Goal: Information Seeking & Learning: Learn about a topic

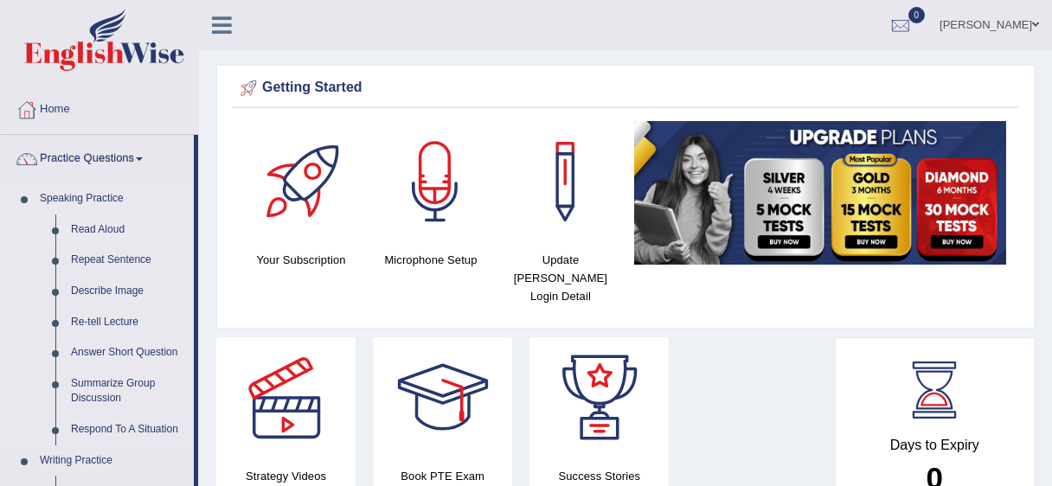
click at [111, 230] on link "Read Aloud" at bounding box center [128, 230] width 131 height 31
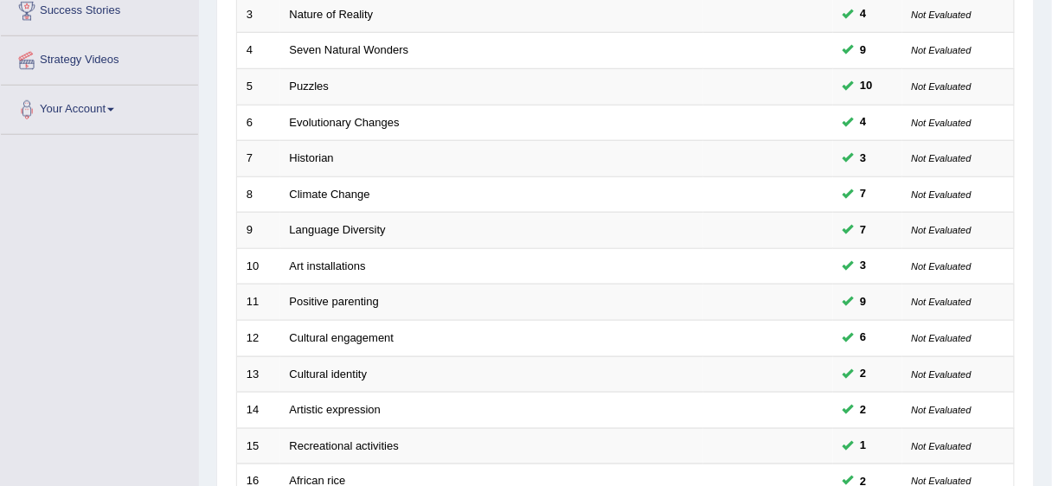
scroll to position [651, 0]
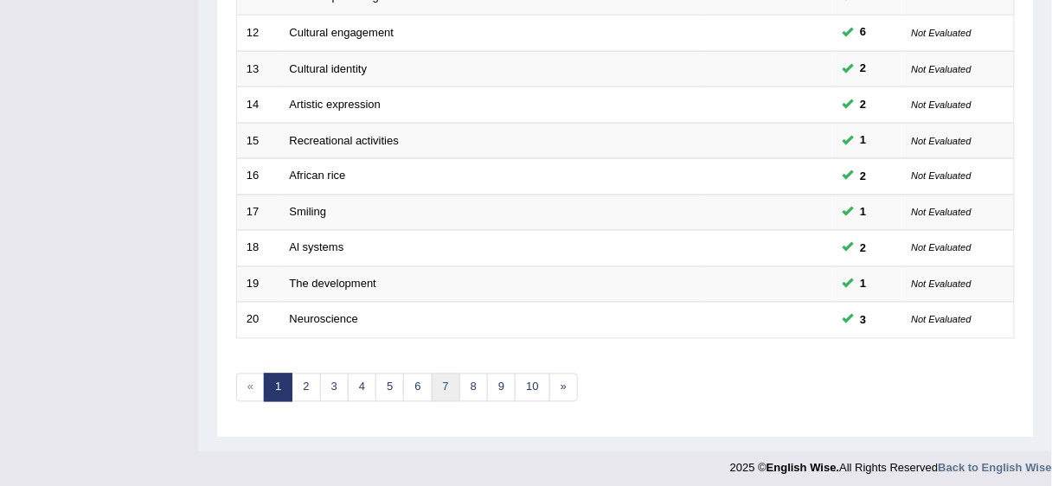
click at [438, 379] on link "7" at bounding box center [446, 388] width 29 height 29
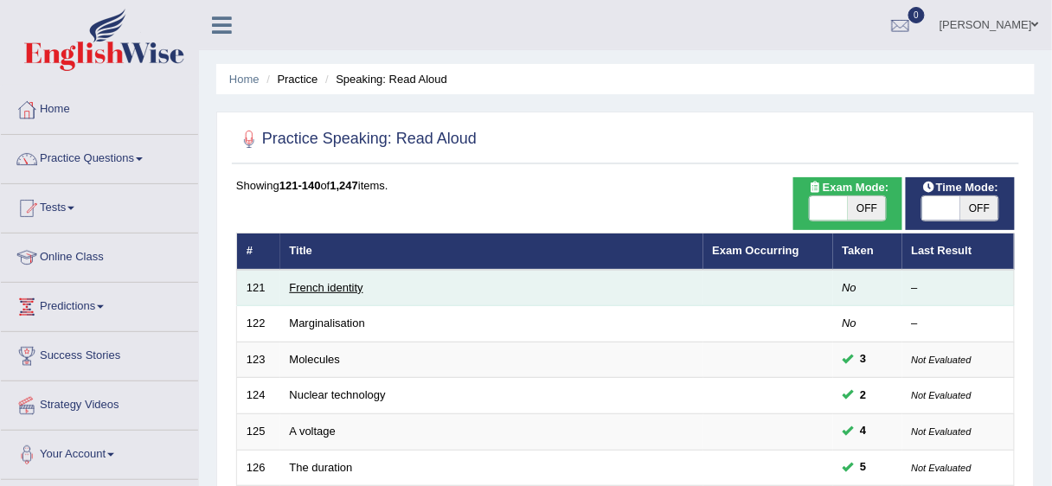
click at [333, 288] on link "French identity" at bounding box center [327, 287] width 74 height 13
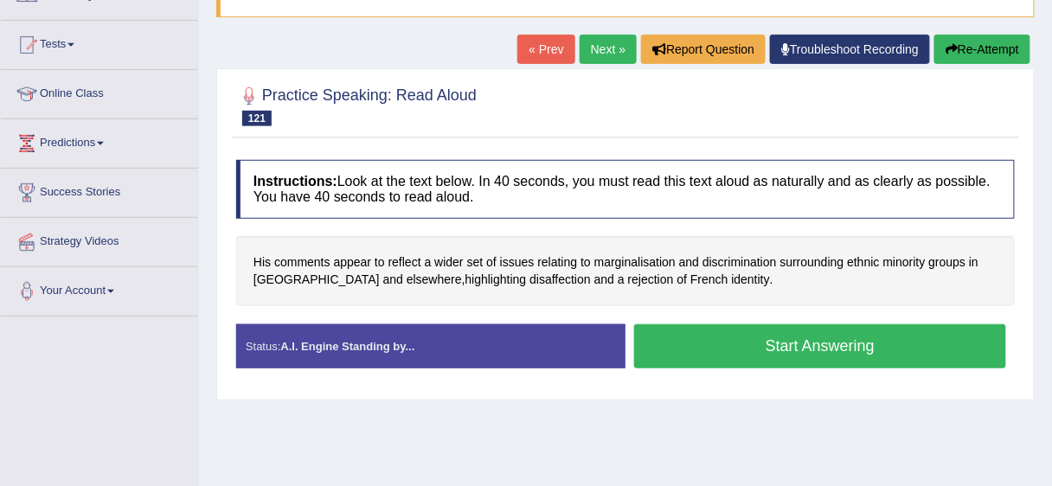
scroll to position [166, 0]
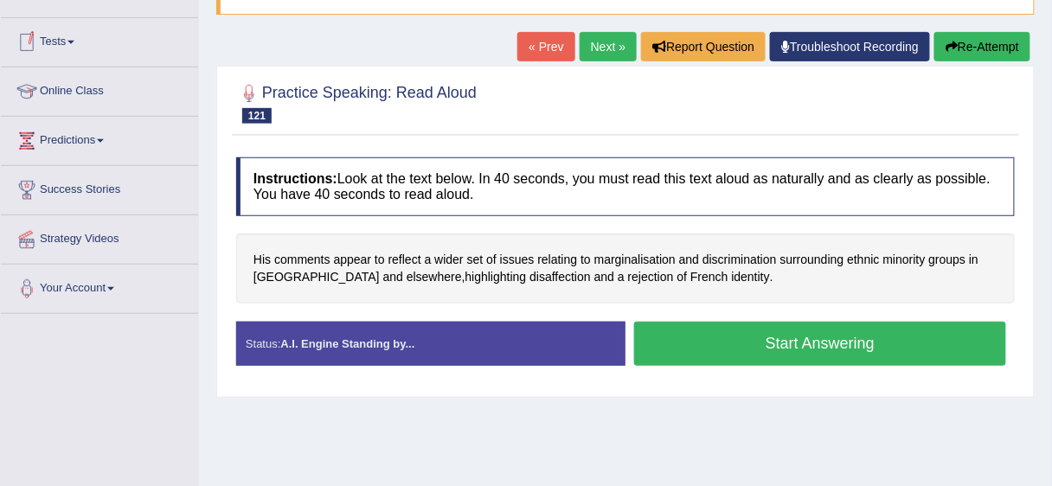
click at [750, 334] on button "Start Answering" at bounding box center [820, 344] width 372 height 44
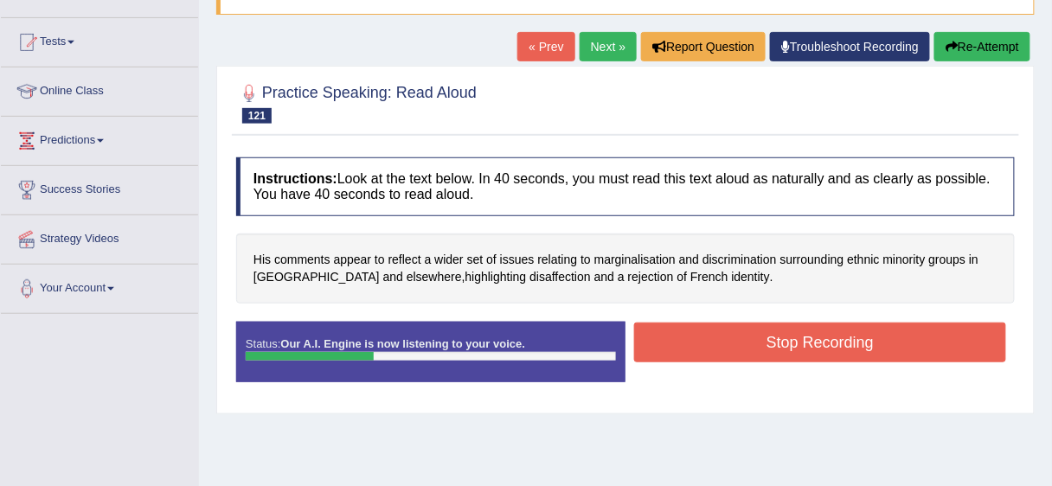
click at [749, 333] on button "Stop Recording" at bounding box center [820, 343] width 372 height 40
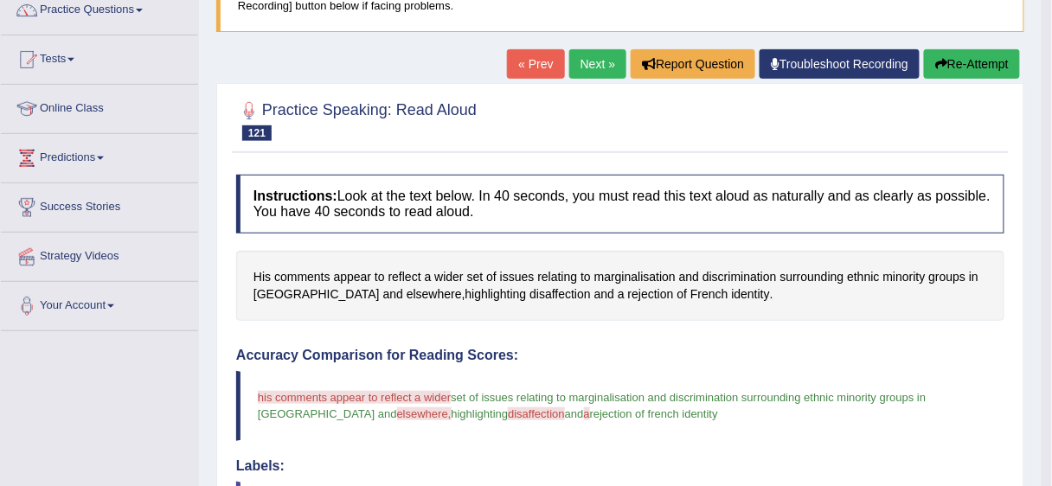
scroll to position [138, 0]
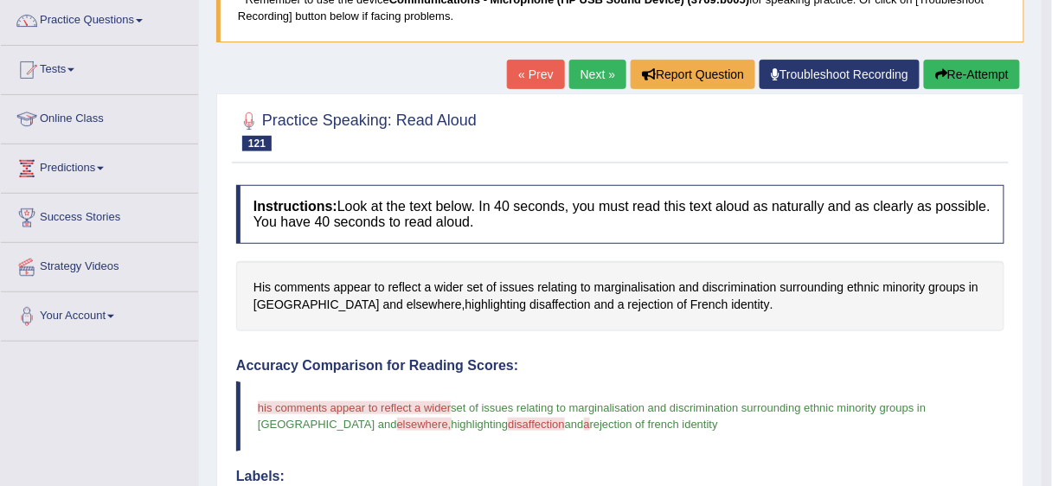
click at [612, 70] on link "Next »" at bounding box center [597, 74] width 57 height 29
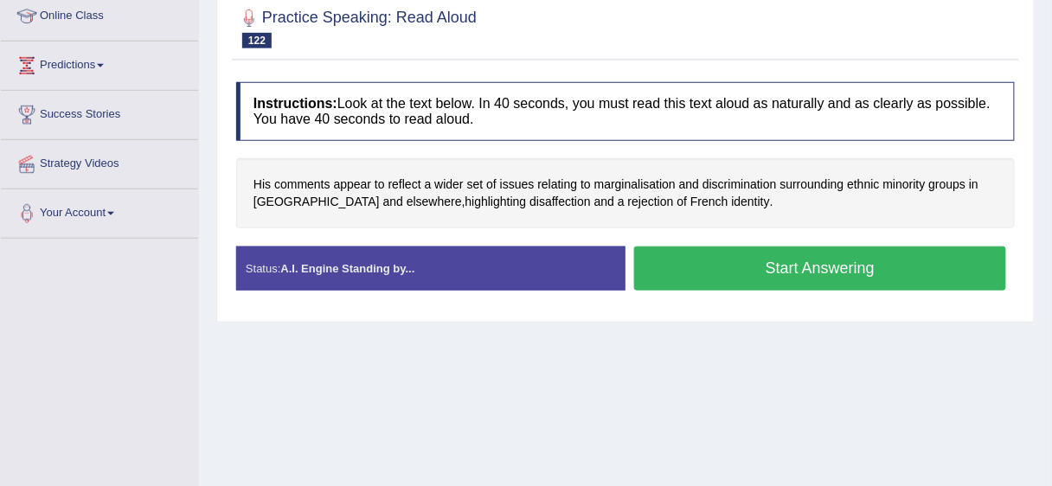
scroll to position [261, 0]
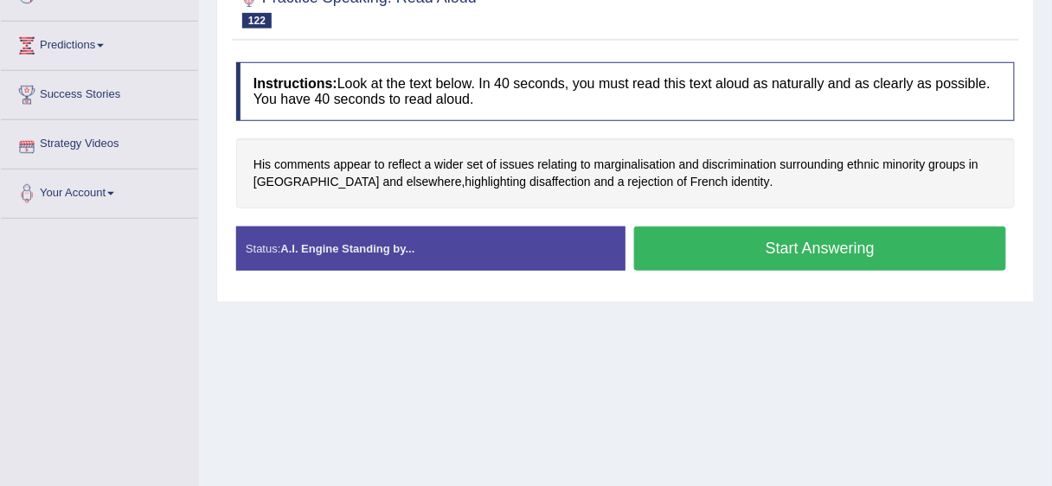
click at [779, 234] on button "Start Answering" at bounding box center [820, 249] width 372 height 44
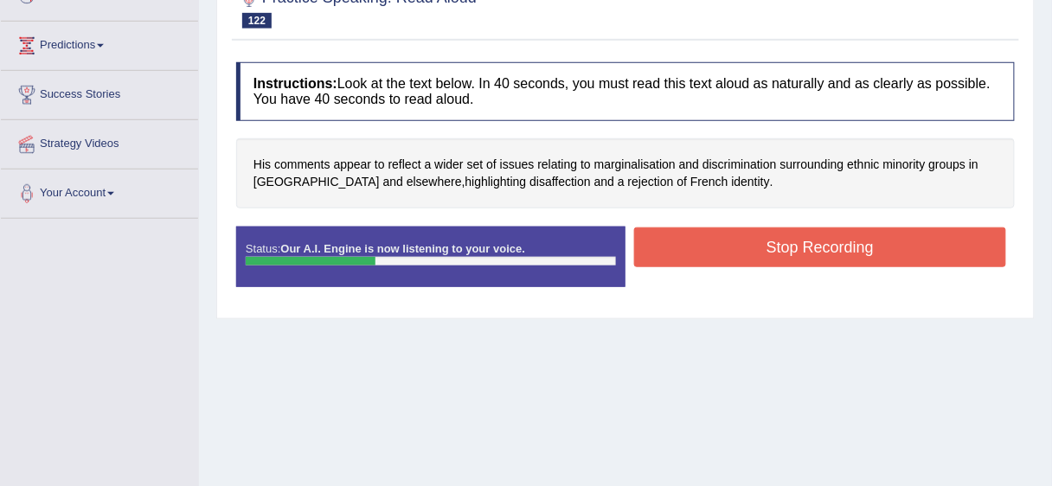
click at [651, 246] on button "Stop Recording" at bounding box center [820, 248] width 372 height 40
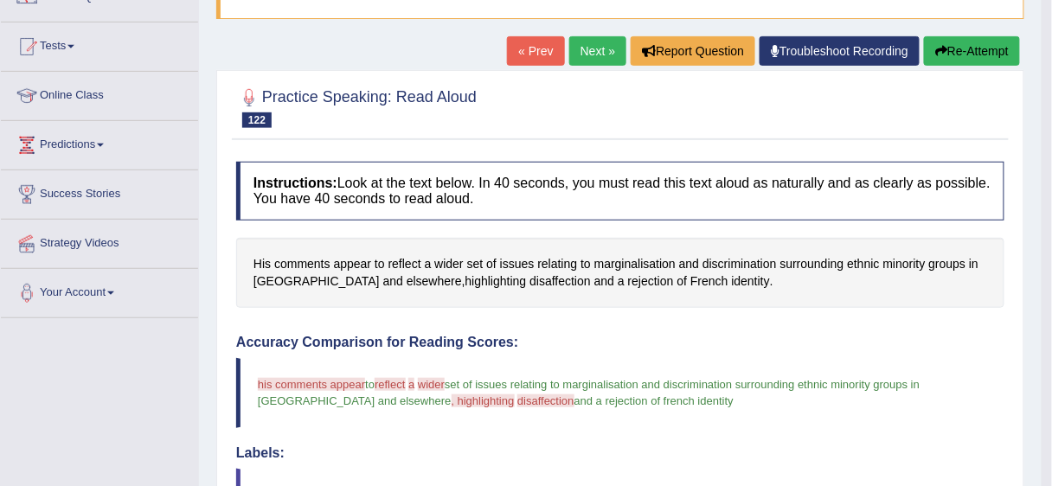
scroll to position [95, 0]
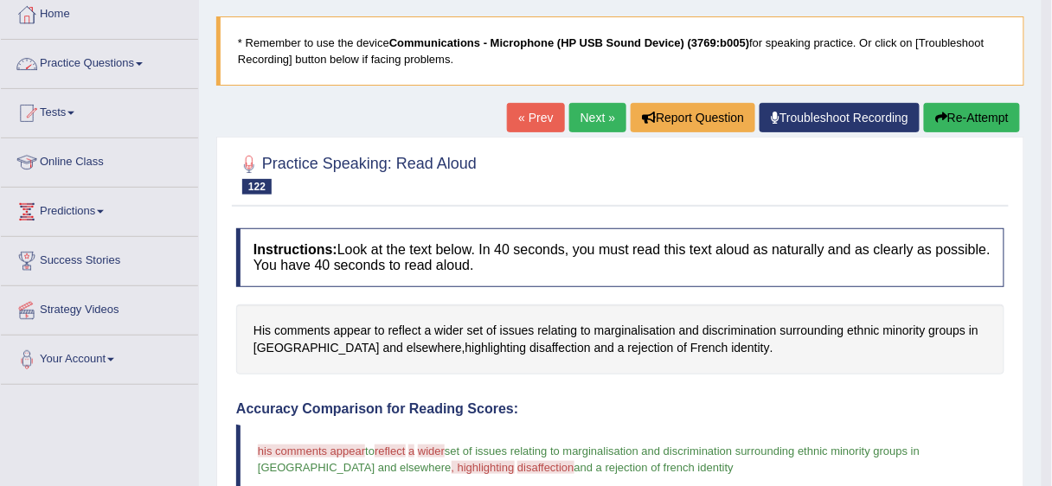
click at [83, 62] on link "Practice Questions" at bounding box center [99, 61] width 197 height 43
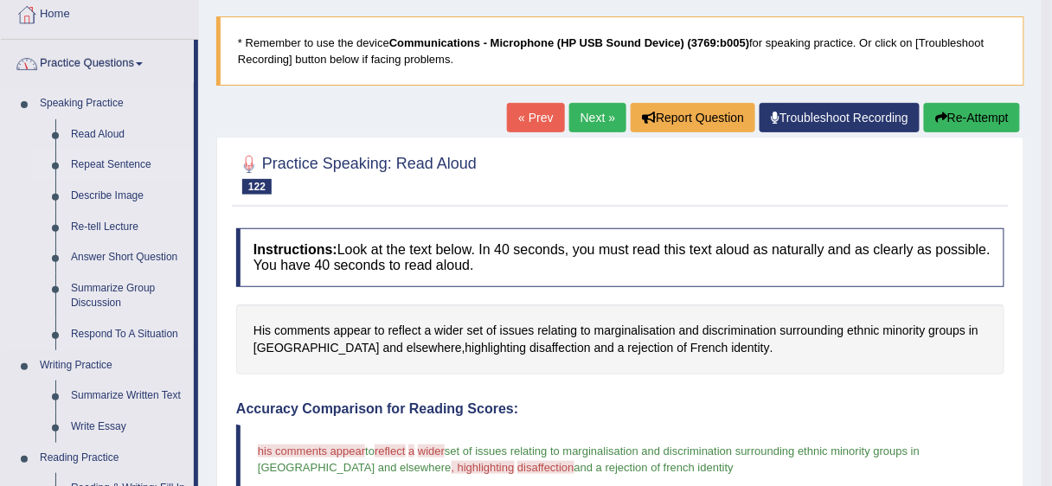
click at [104, 168] on link "Repeat Sentence" at bounding box center [128, 165] width 131 height 31
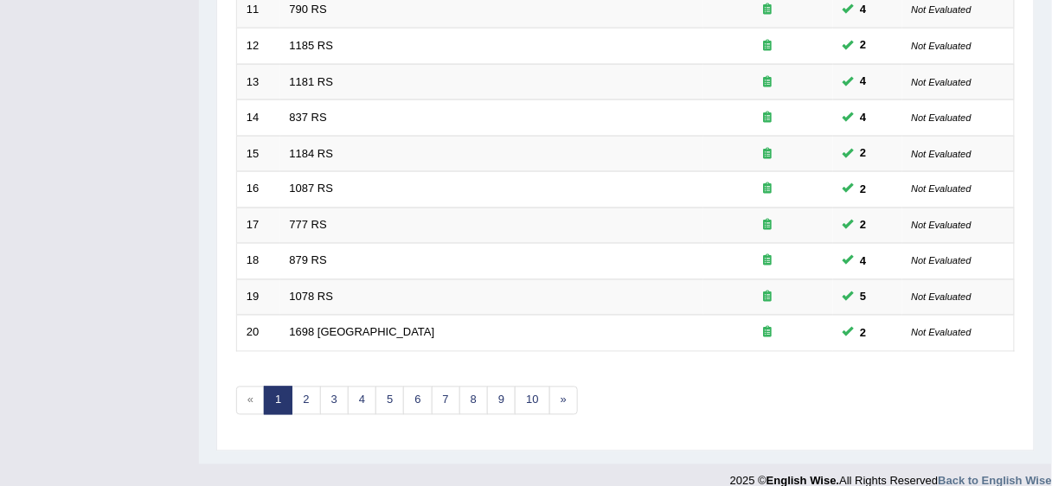
scroll to position [651, 0]
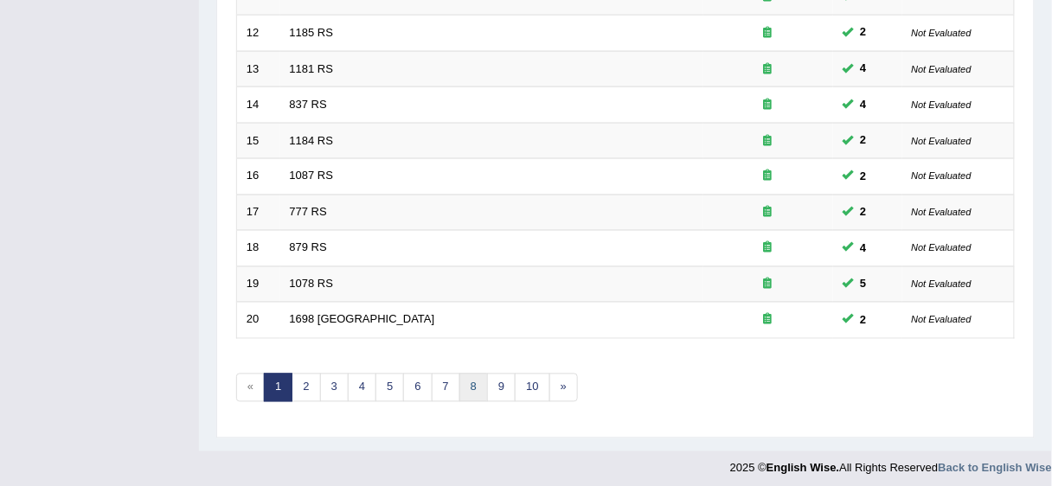
click at [469, 375] on link "8" at bounding box center [473, 388] width 29 height 29
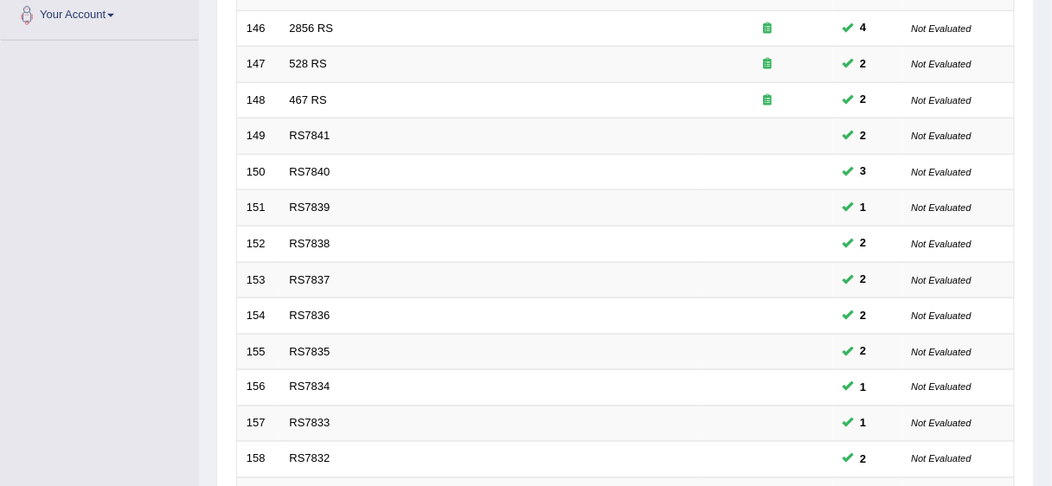
scroll to position [616, 0]
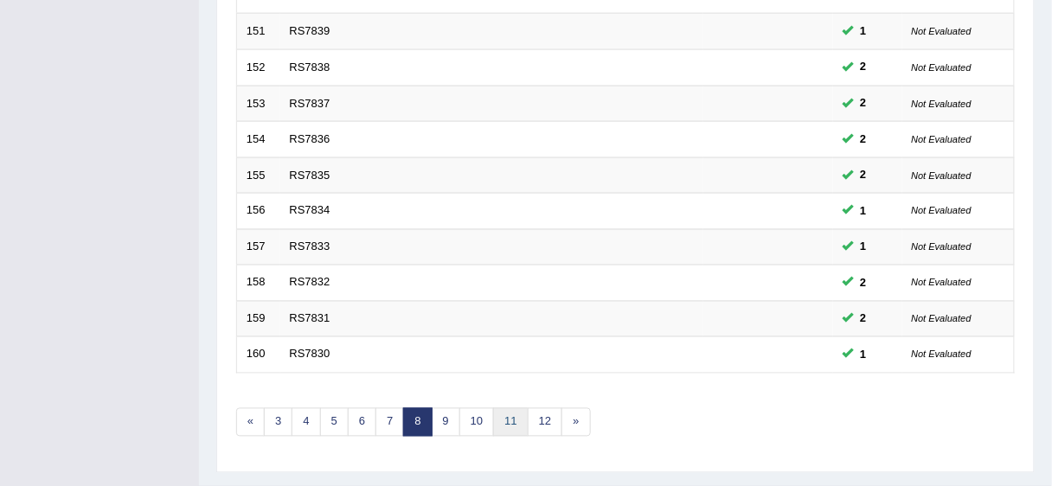
click at [501, 419] on link "11" at bounding box center [510, 422] width 35 height 29
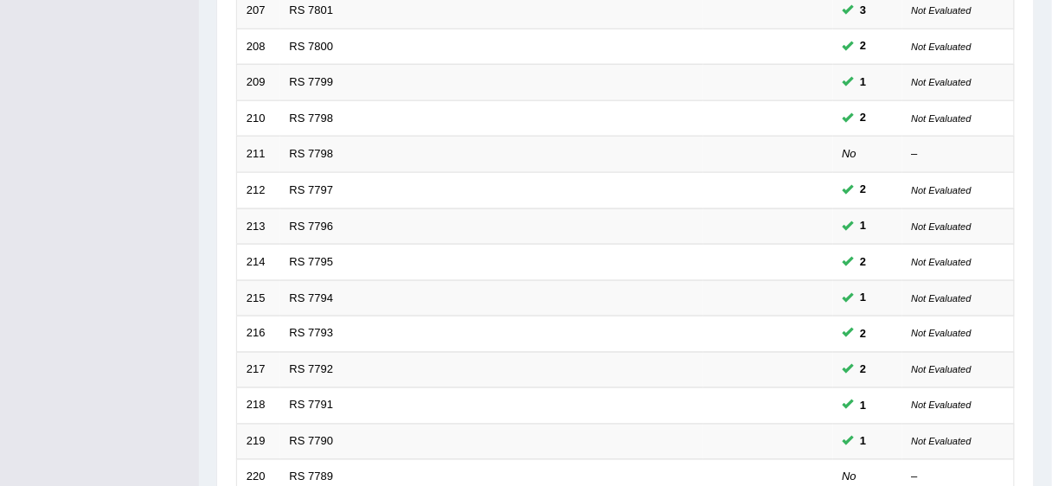
scroll to position [651, 0]
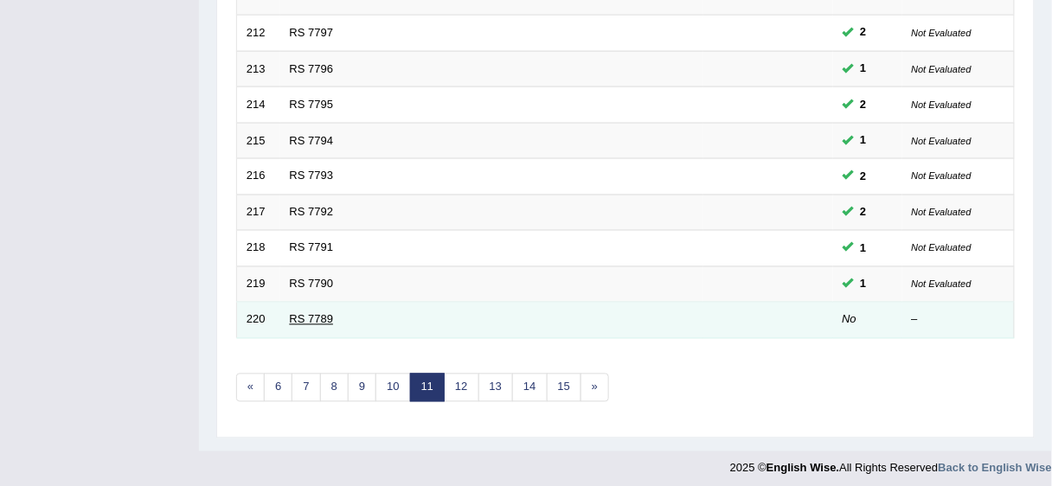
click at [311, 316] on link "RS 7789" at bounding box center [312, 319] width 44 height 13
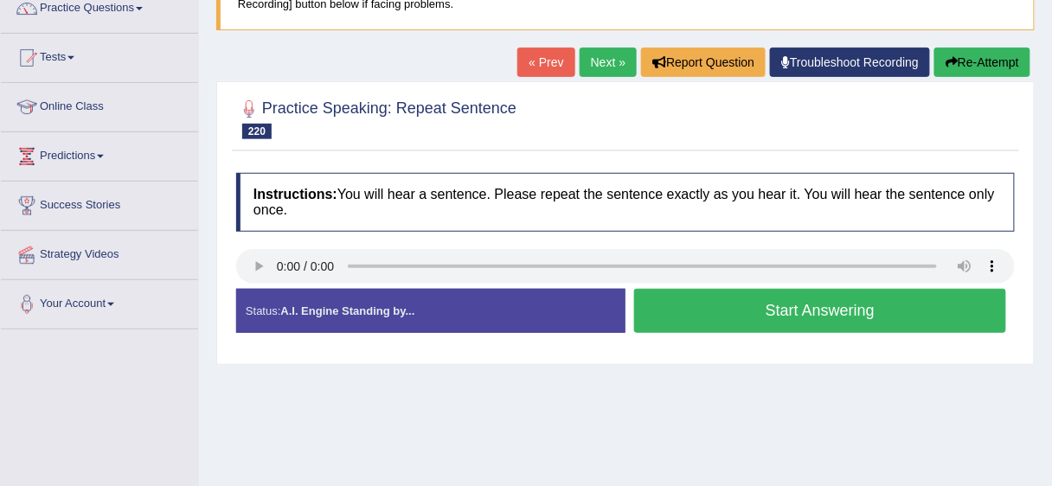
scroll to position [202, 0]
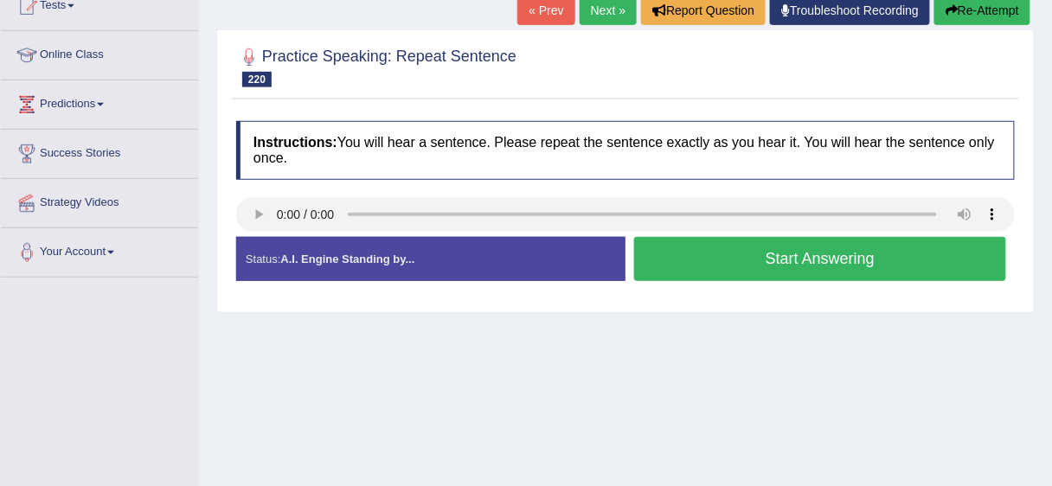
click at [767, 246] on button "Start Answering" at bounding box center [820, 259] width 372 height 44
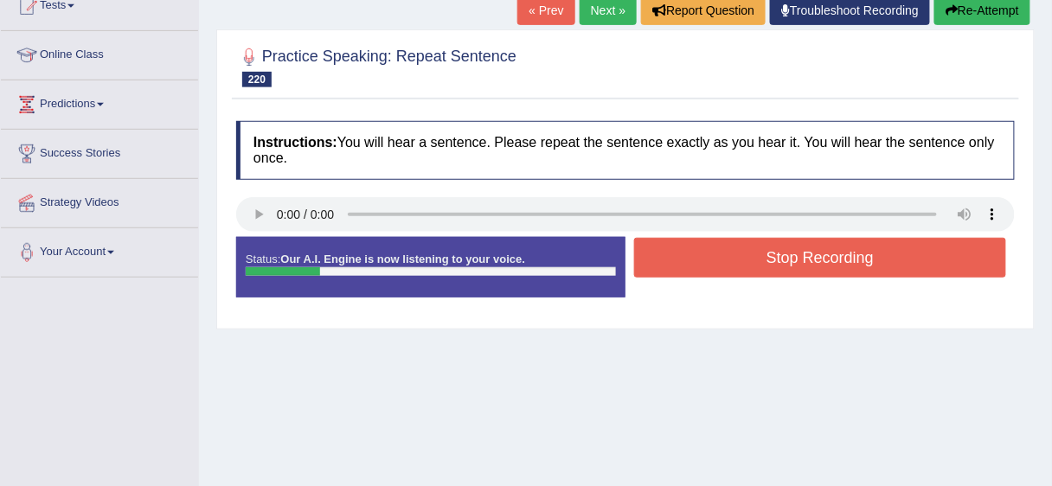
click at [767, 248] on button "Stop Recording" at bounding box center [820, 258] width 372 height 40
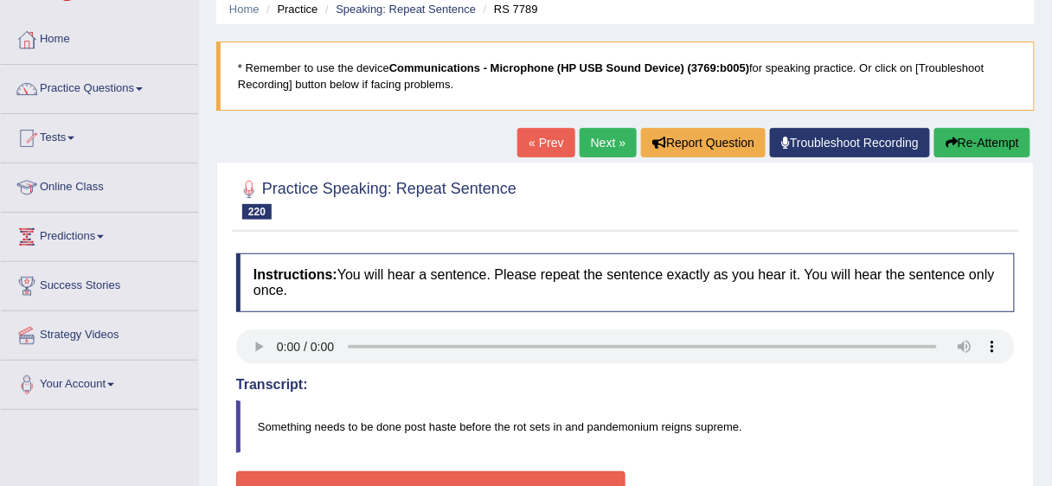
scroll to position [52, 0]
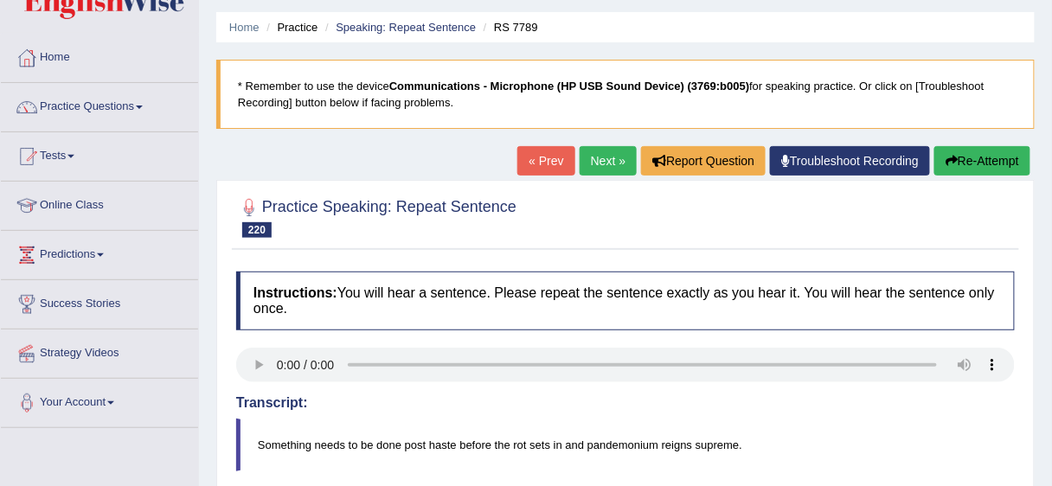
click at [809, 157] on link "Troubleshoot Recording" at bounding box center [850, 160] width 160 height 29
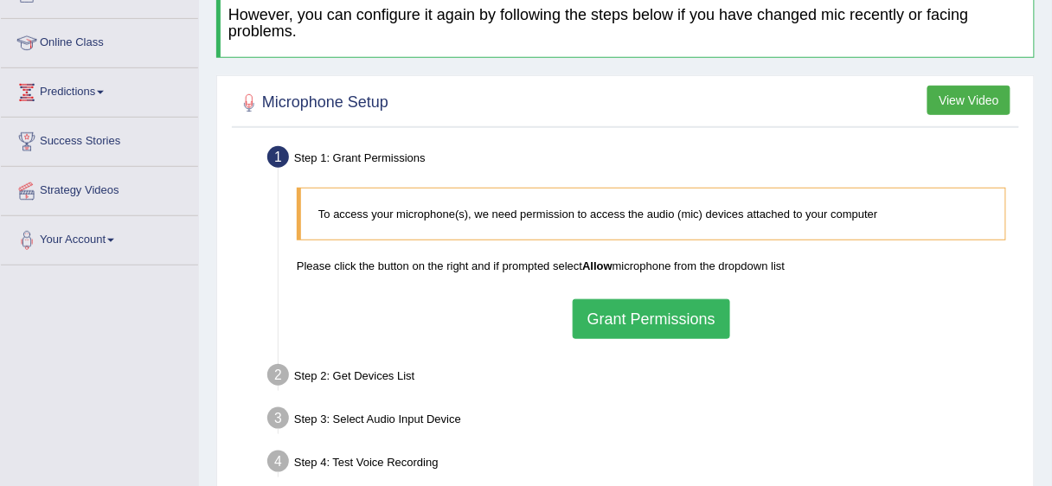
scroll to position [319, 0]
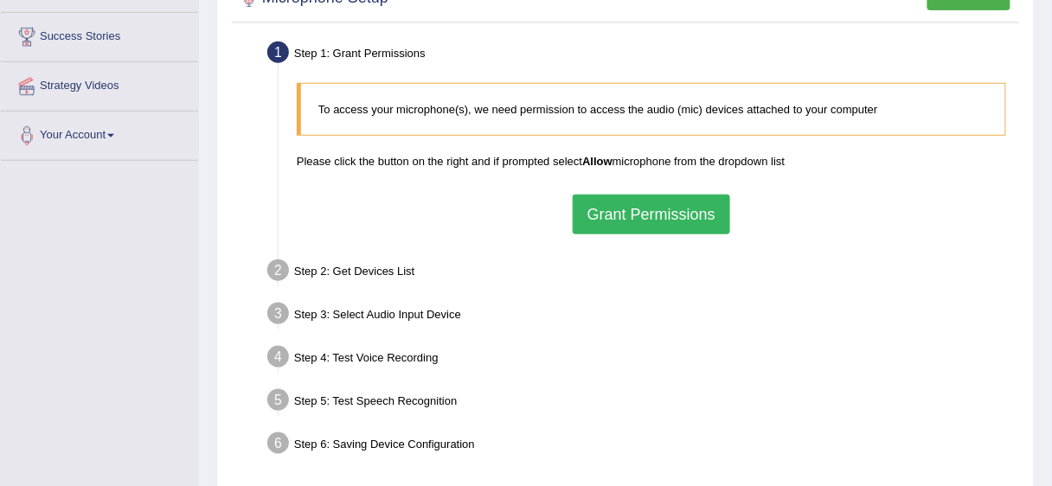
click at [615, 211] on button "Grant Permissions" at bounding box center [651, 215] width 157 height 40
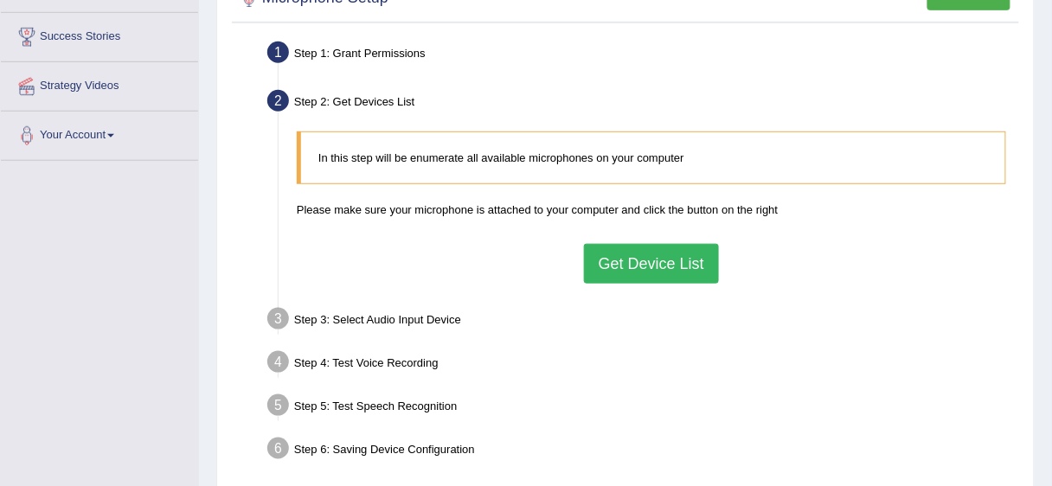
click at [625, 252] on button "Get Device List" at bounding box center [651, 264] width 135 height 40
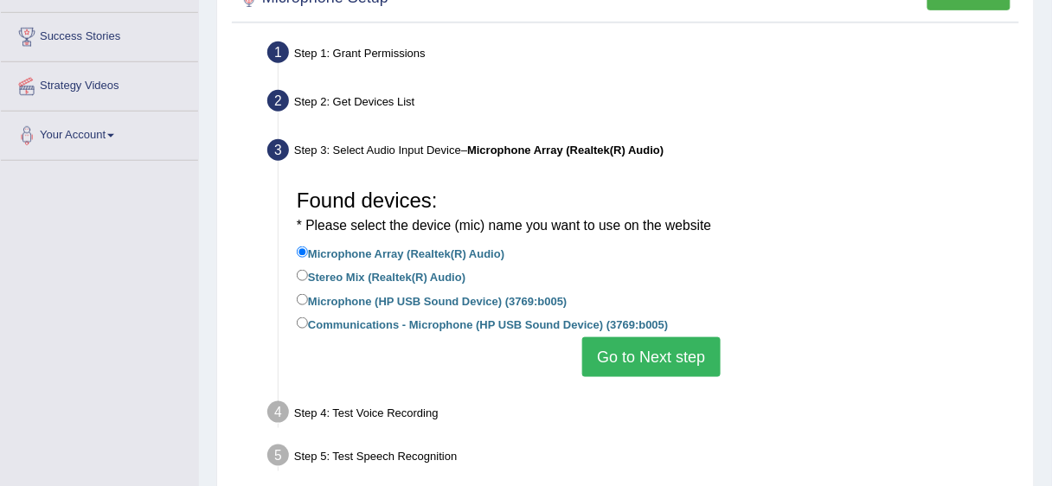
click at [391, 301] on label "Microphone (HP USB Sound Device) (3769:b005)" at bounding box center [432, 300] width 271 height 19
click at [308, 301] on input "Microphone (HP USB Sound Device) (3769:b005)" at bounding box center [302, 299] width 11 height 11
radio input "true"
click at [659, 349] on button "Go to Next step" at bounding box center [651, 357] width 138 height 40
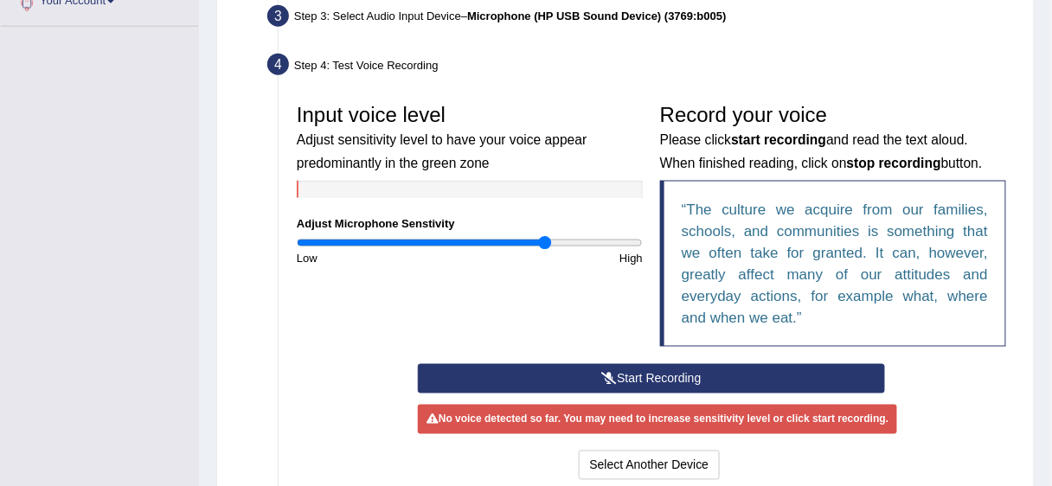
scroll to position [623, 0]
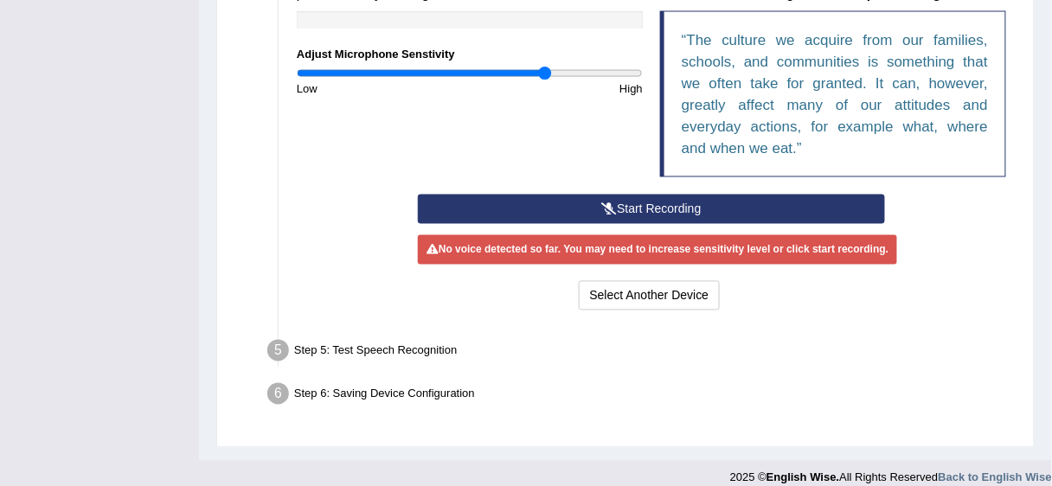
click at [697, 204] on button "Start Recording" at bounding box center [651, 209] width 467 height 29
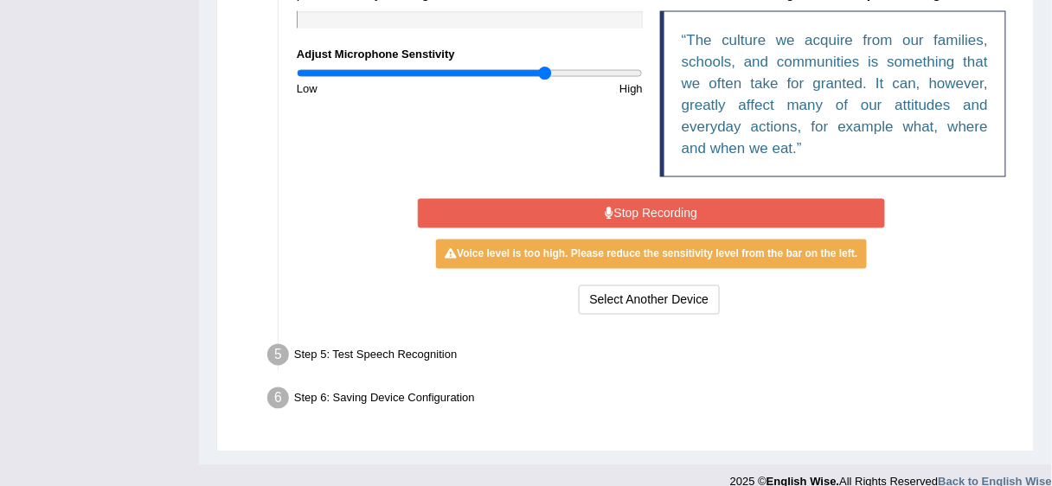
click at [697, 205] on button "Stop Recording" at bounding box center [651, 213] width 467 height 29
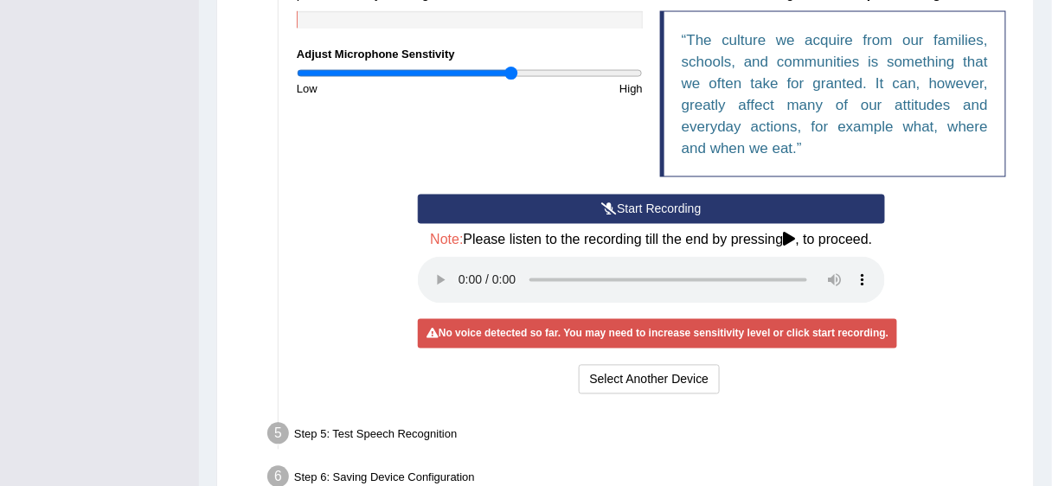
drag, startPoint x: 546, startPoint y: 73, endPoint x: 512, endPoint y: 93, distance: 39.2
click at [512, 78] on input "range" at bounding box center [470, 74] width 346 height 14
click at [574, 204] on button "Start Recording" at bounding box center [651, 209] width 467 height 29
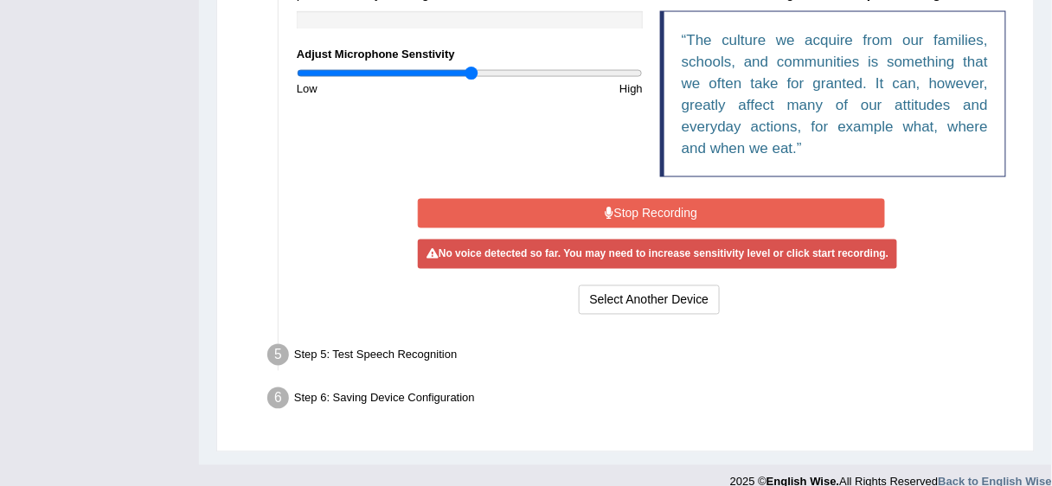
drag, startPoint x: 512, startPoint y: 74, endPoint x: 472, endPoint y: 82, distance: 40.5
type input "1.02"
click at [472, 80] on input "range" at bounding box center [470, 74] width 346 height 14
click at [558, 205] on button "Stop Recording" at bounding box center [651, 213] width 467 height 29
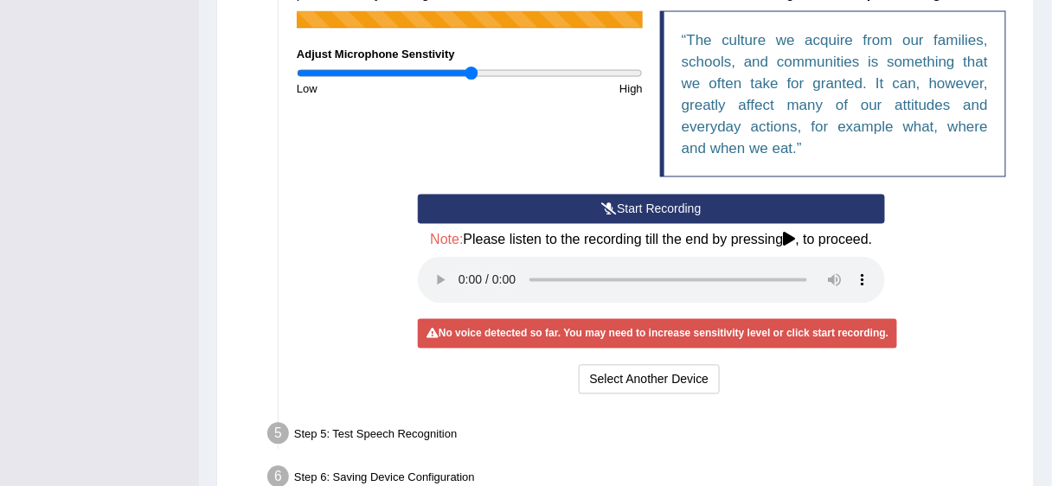
click at [558, 205] on button "Start Recording" at bounding box center [651, 209] width 467 height 29
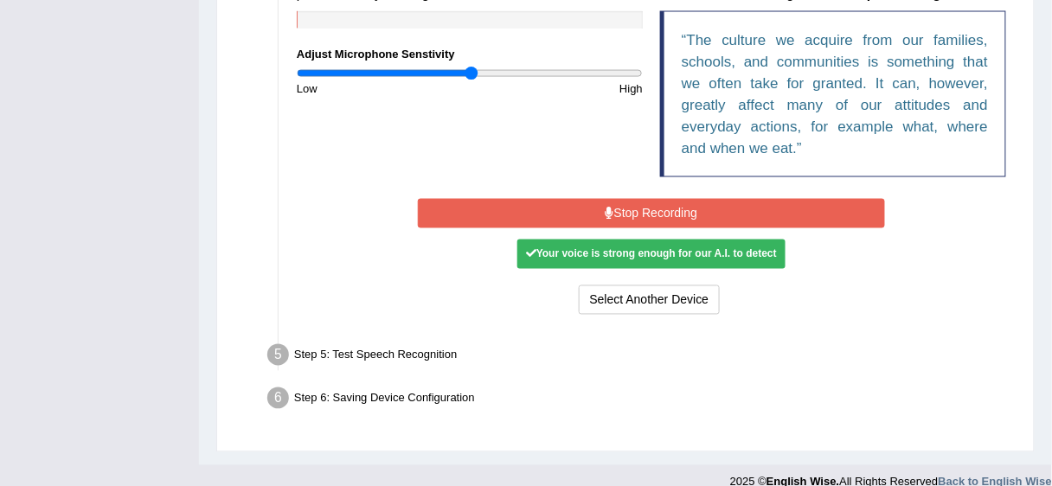
click at [595, 211] on button "Stop Recording" at bounding box center [651, 213] width 467 height 29
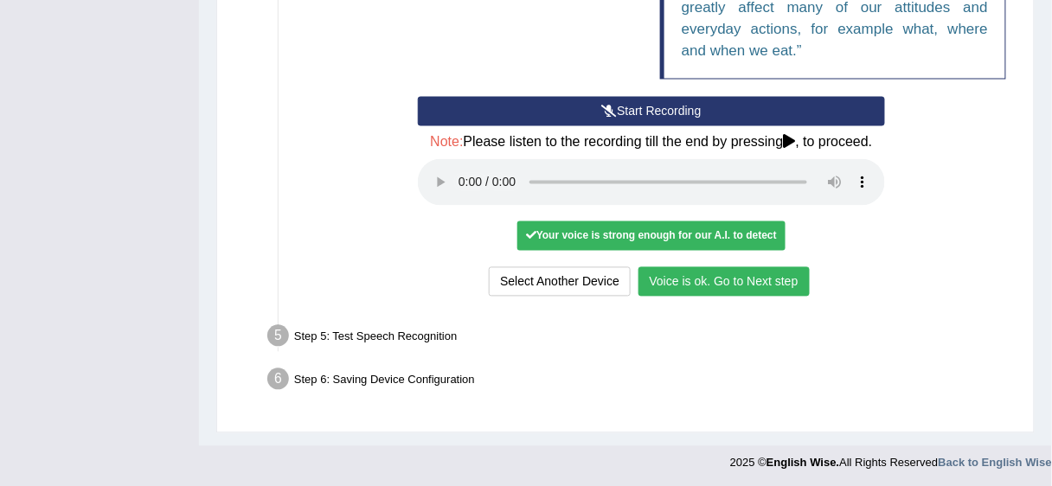
click at [758, 279] on button "Voice is ok. Go to Next step" at bounding box center [723, 281] width 171 height 29
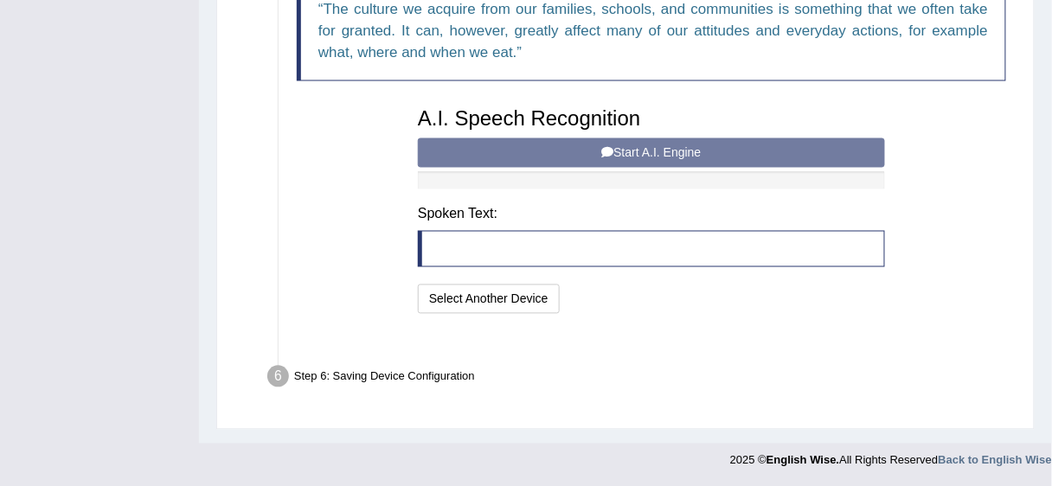
scroll to position [630, 0]
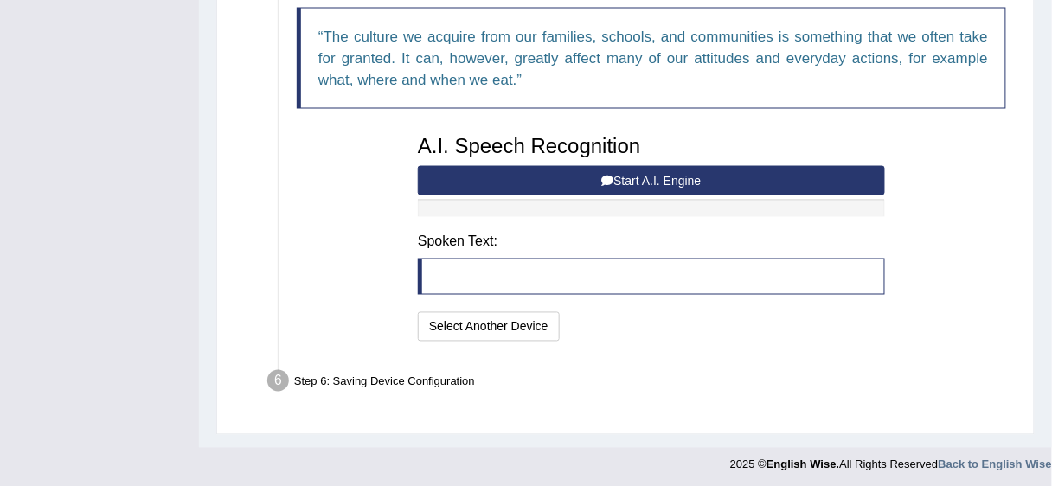
click at [538, 175] on button "Start A.I. Engine" at bounding box center [651, 180] width 467 height 29
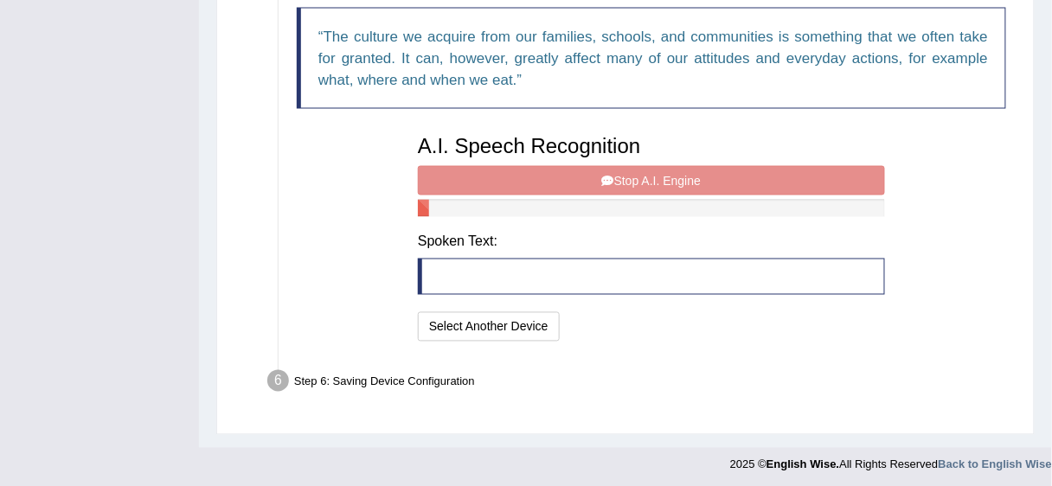
click at [606, 183] on div "A.I. Speech Recognition Start A.I. Engine Stop A.I. Engine Note: Please listen …" at bounding box center [651, 236] width 484 height 220
click at [568, 181] on div "A.I. Speech Recognition Start A.I. Engine Stop A.I. Engine Note: Please listen …" at bounding box center [651, 236] width 484 height 220
click at [636, 177] on div "A.I. Speech Recognition Start A.I. Engine Stop A.I. Engine Note: Please listen …" at bounding box center [651, 236] width 484 height 220
click at [617, 177] on div "A.I. Speech Recognition Start A.I. Engine Stop A.I. Engine Note: Please listen …" at bounding box center [651, 236] width 484 height 220
click at [649, 227] on div "A.I. Speech Recognition Start A.I. Engine Stop A.I. Engine Note: Please listen …" at bounding box center [651, 236] width 484 height 220
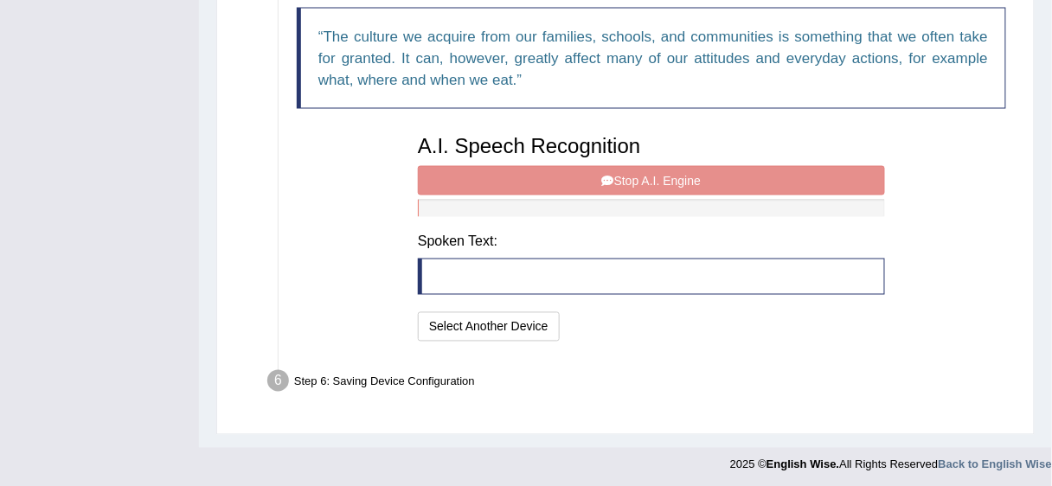
click at [638, 170] on div "A.I. Speech Recognition Start A.I. Engine Stop A.I. Engine Note: Please listen …" at bounding box center [651, 236] width 484 height 220
click at [638, 171] on div "A.I. Speech Recognition Start A.I. Engine Stop A.I. Engine Note: Please listen …" at bounding box center [651, 236] width 484 height 220
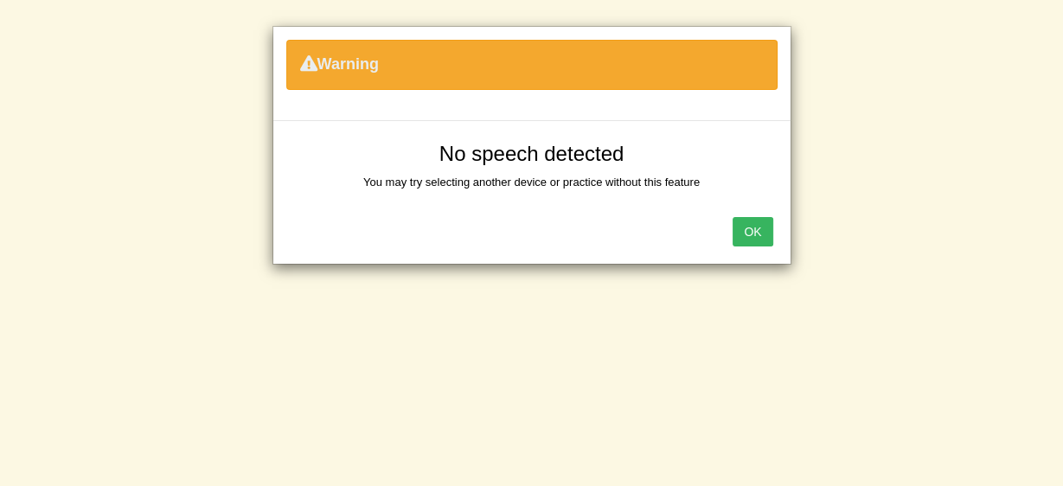
click at [760, 229] on button "OK" at bounding box center [753, 231] width 40 height 29
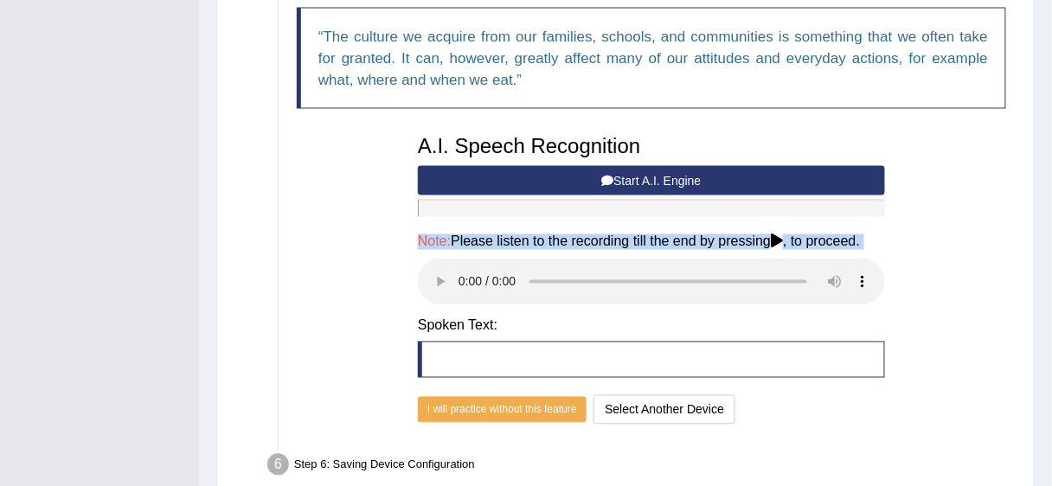
click at [612, 178] on icon at bounding box center [607, 181] width 12 height 12
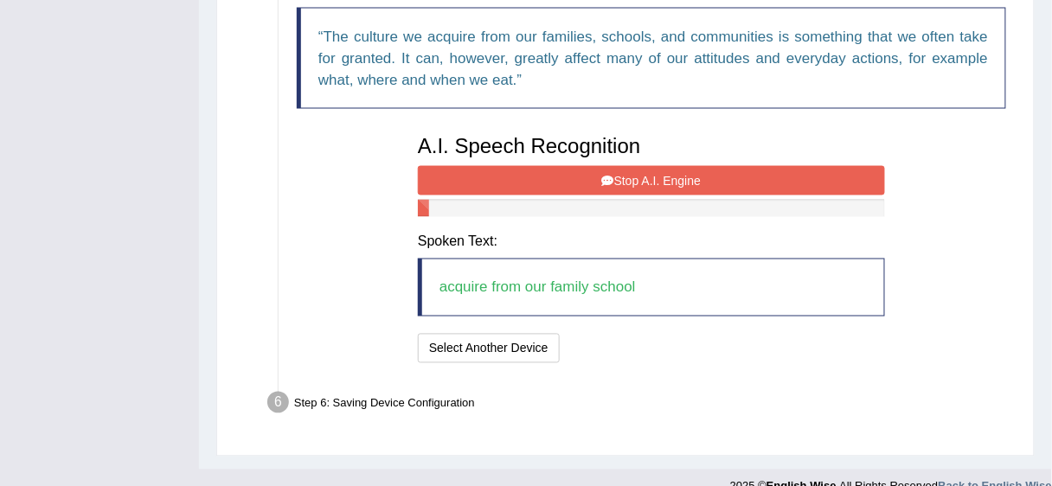
click at [612, 178] on icon at bounding box center [608, 181] width 12 height 12
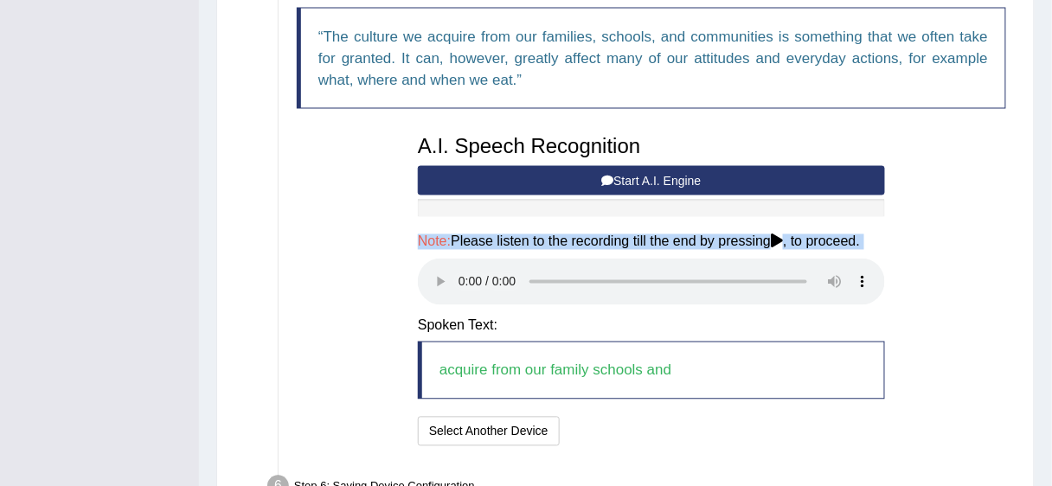
scroll to position [736, 0]
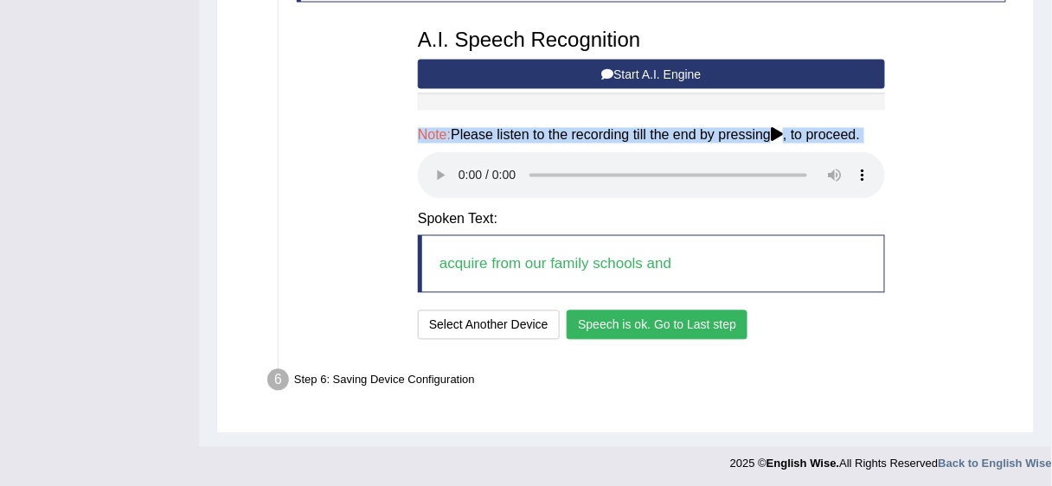
click at [716, 326] on button "Speech is ok. Go to Last step" at bounding box center [657, 325] width 181 height 29
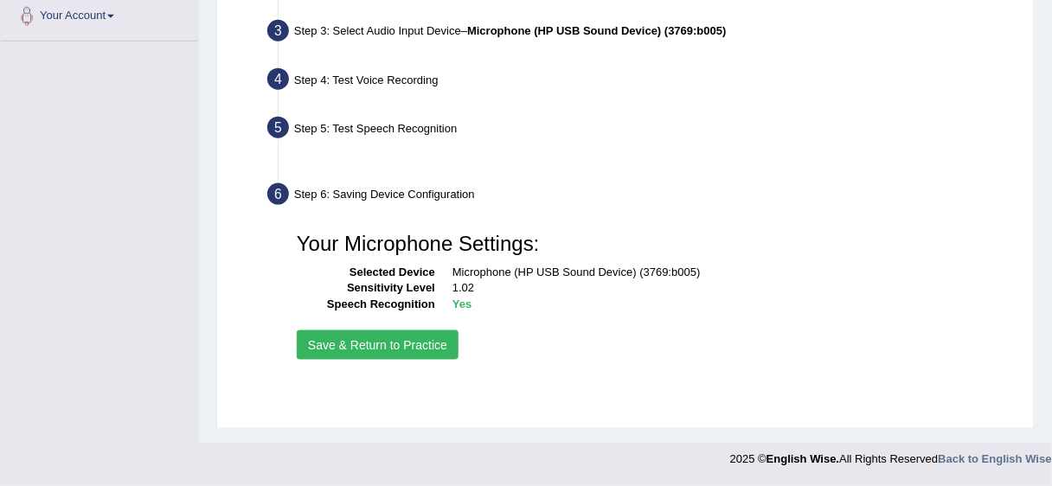
scroll to position [421, 0]
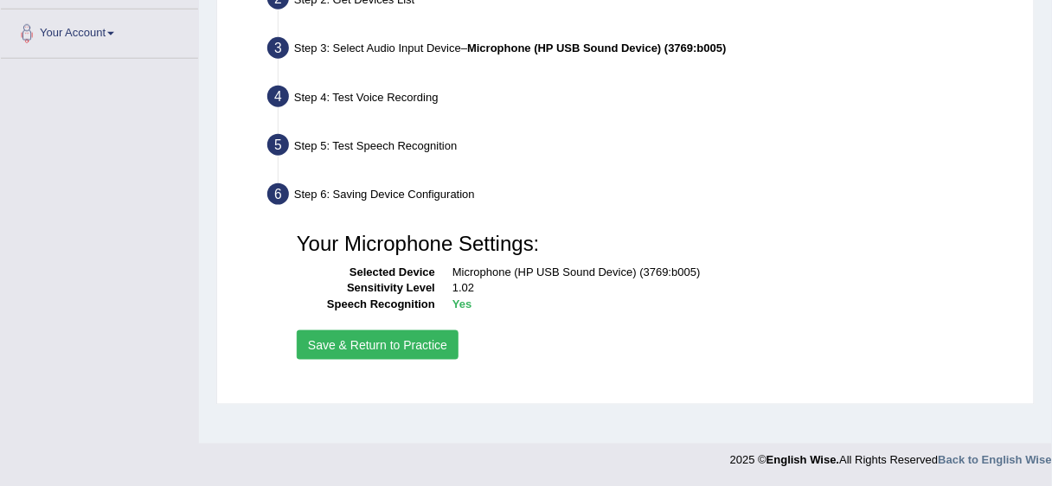
click at [400, 343] on button "Save & Return to Practice" at bounding box center [378, 344] width 162 height 29
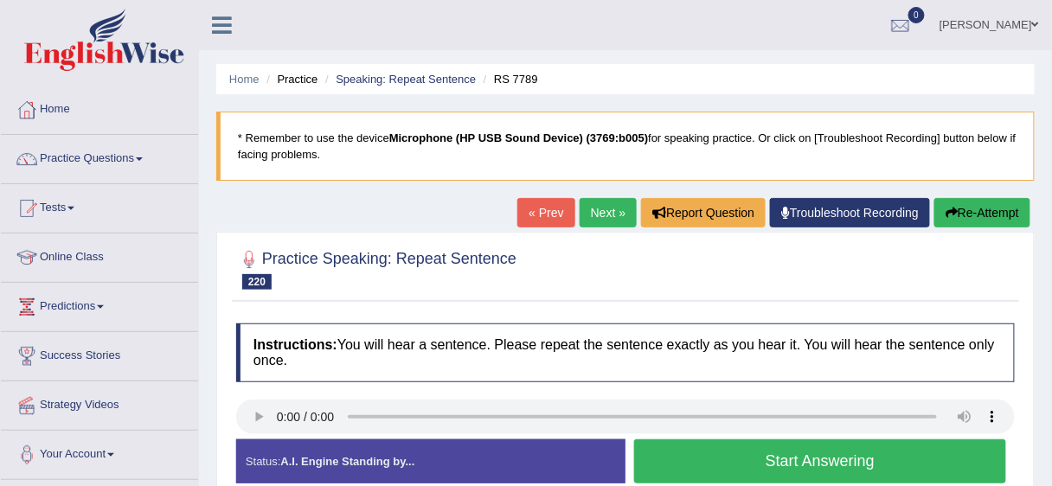
click at [954, 199] on button "Re-Attempt" at bounding box center [982, 212] width 96 height 29
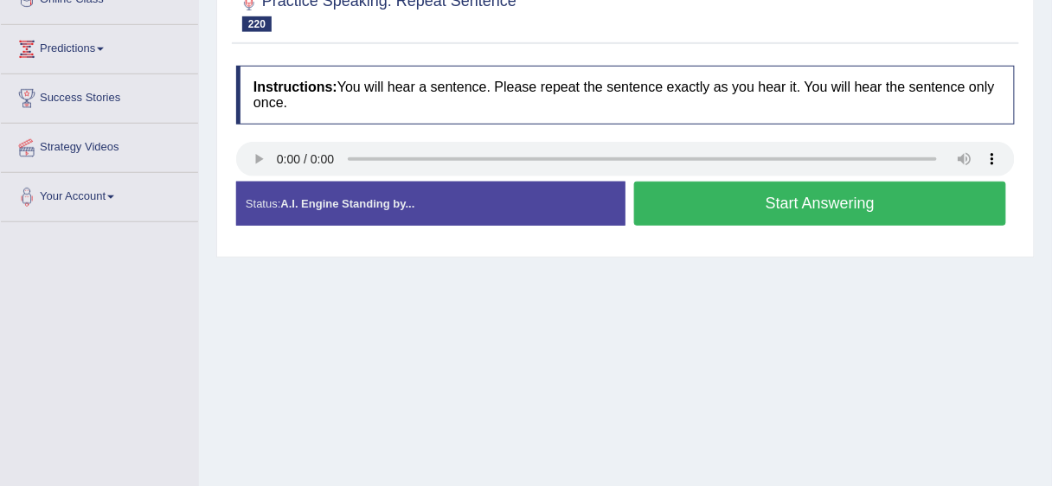
click at [675, 209] on button "Start Answering" at bounding box center [820, 204] width 372 height 44
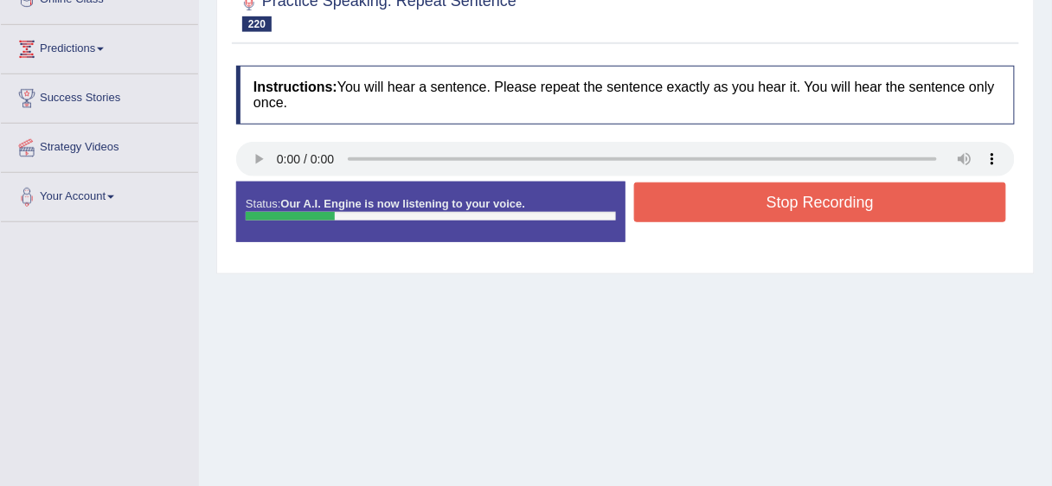
click at [675, 209] on button "Stop Recording" at bounding box center [820, 203] width 372 height 40
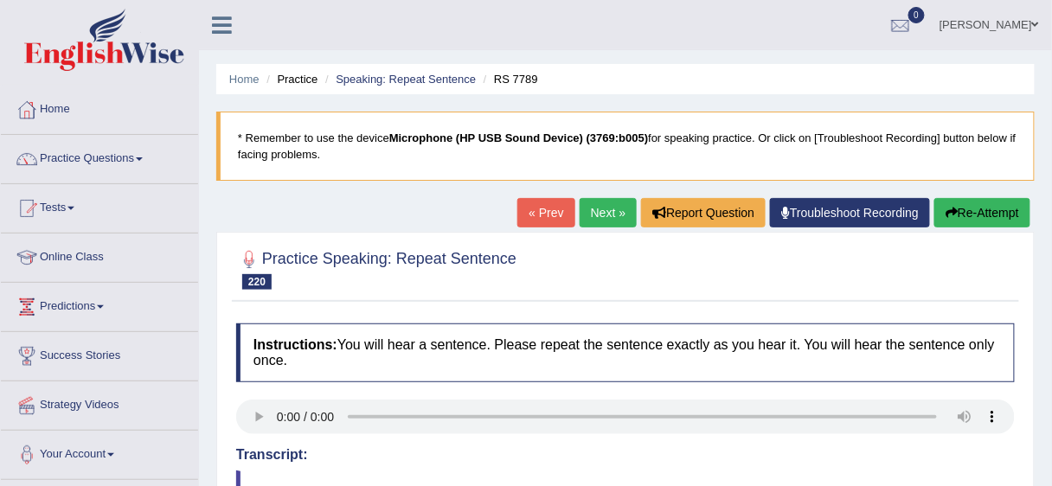
click at [599, 205] on link "Next »" at bounding box center [608, 212] width 57 height 29
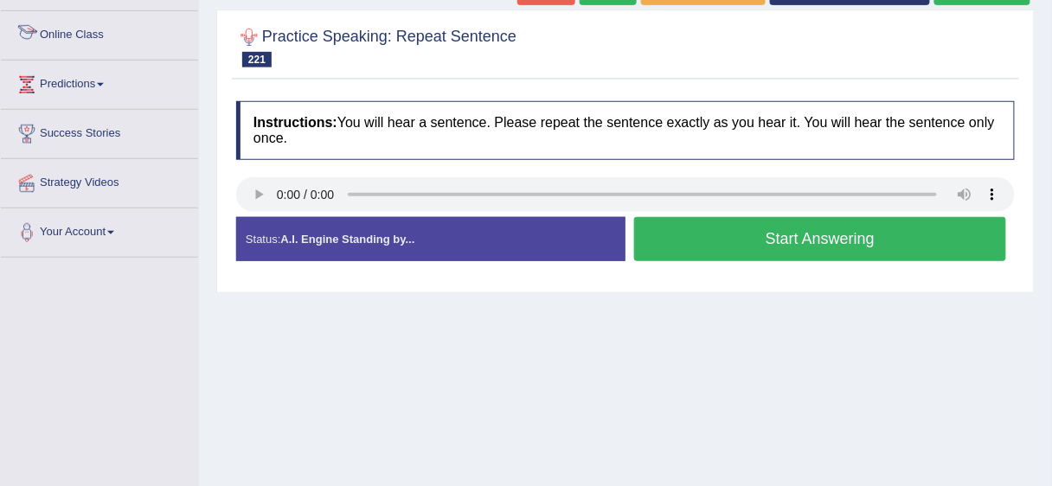
click at [799, 247] on button "Start Answering" at bounding box center [820, 239] width 372 height 44
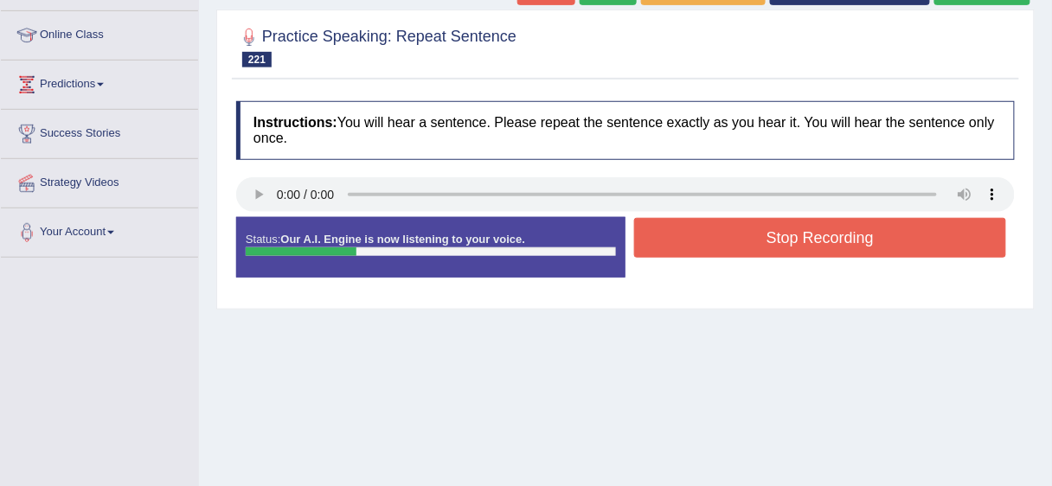
click at [799, 247] on button "Stop Recording" at bounding box center [820, 238] width 372 height 40
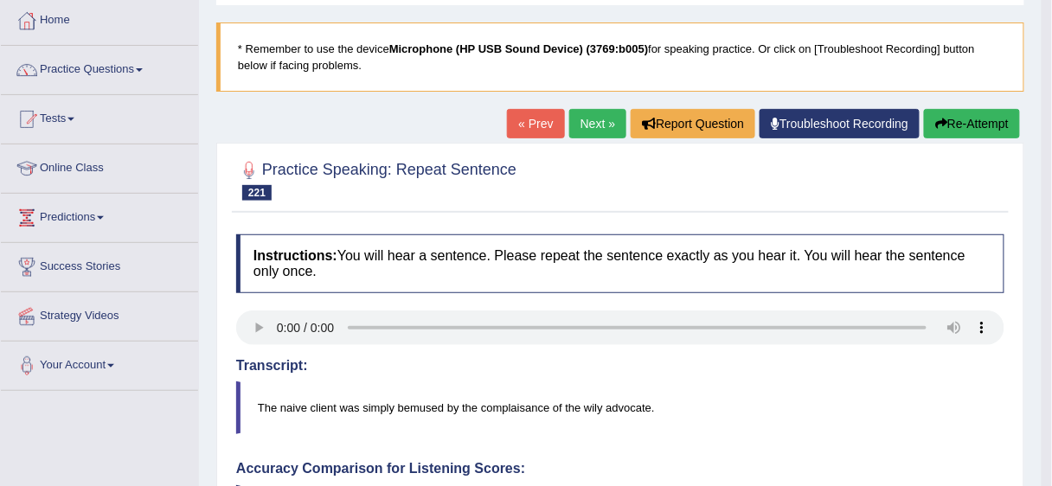
scroll to position [69, 0]
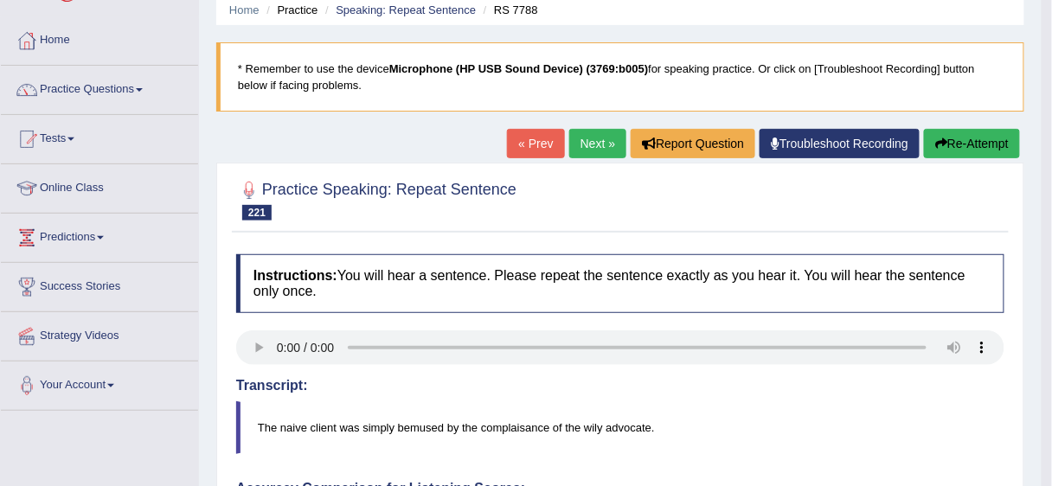
click at [593, 139] on link "Next »" at bounding box center [597, 143] width 57 height 29
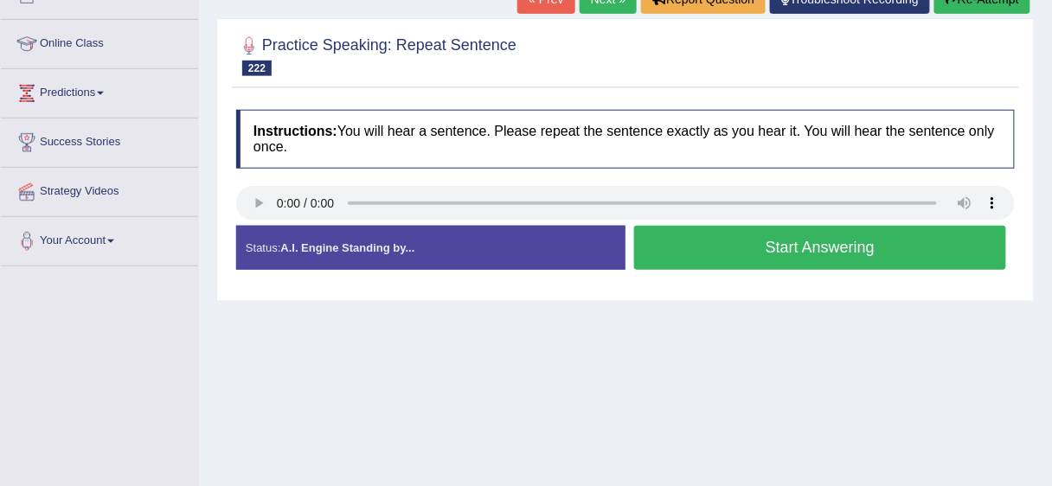
scroll to position [228, 0]
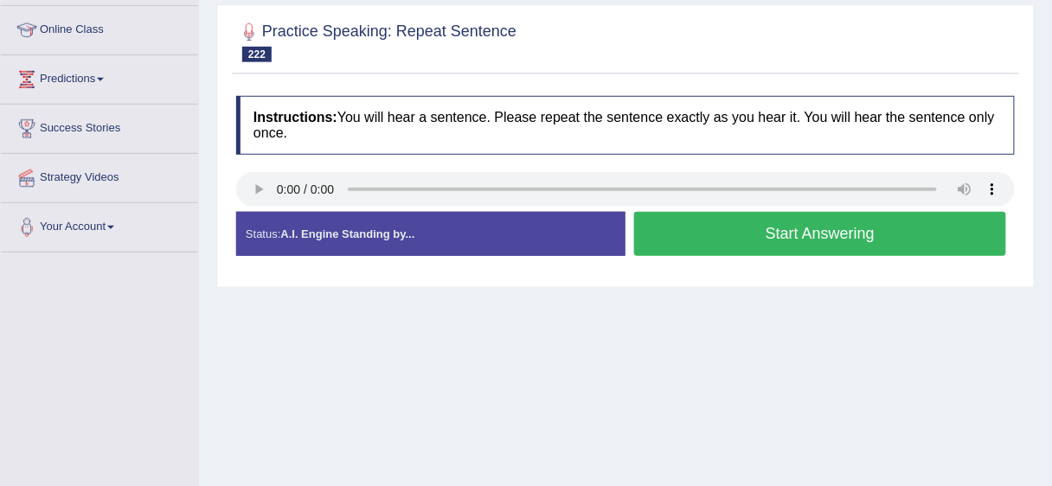
click at [713, 247] on button "Start Answering" at bounding box center [820, 234] width 372 height 44
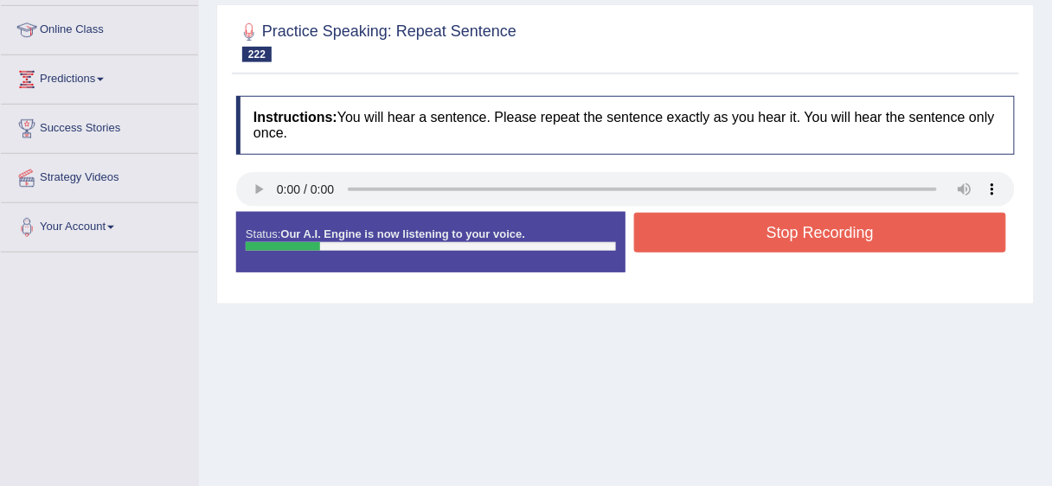
click at [744, 242] on button "Stop Recording" at bounding box center [820, 233] width 372 height 40
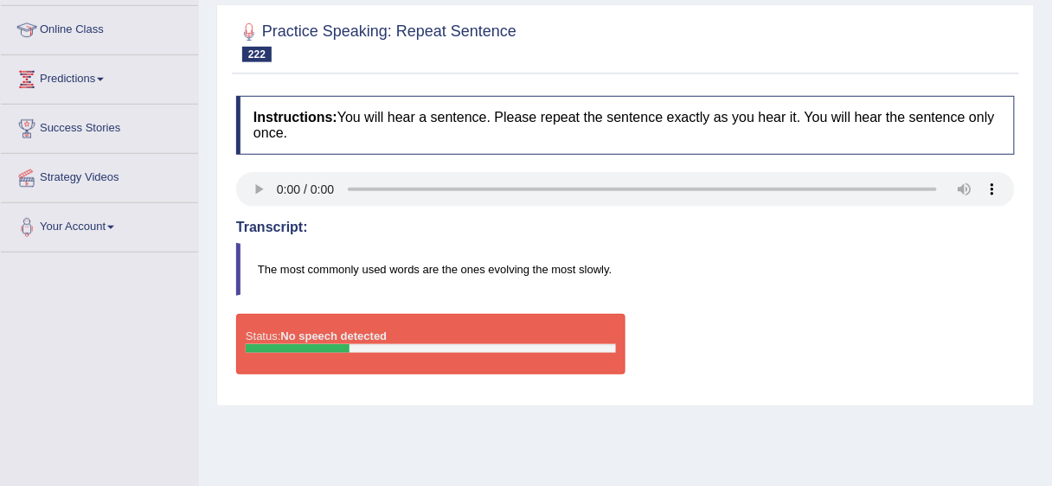
drag, startPoint x: 1051, startPoint y: 217, endPoint x: 1052, endPoint y: 99, distance: 117.6
click at [1051, 99] on div "Home Practice Speaking: Repeat Sentence RS 7787 * Remember to use the device Mi…" at bounding box center [625, 204] width 853 height 865
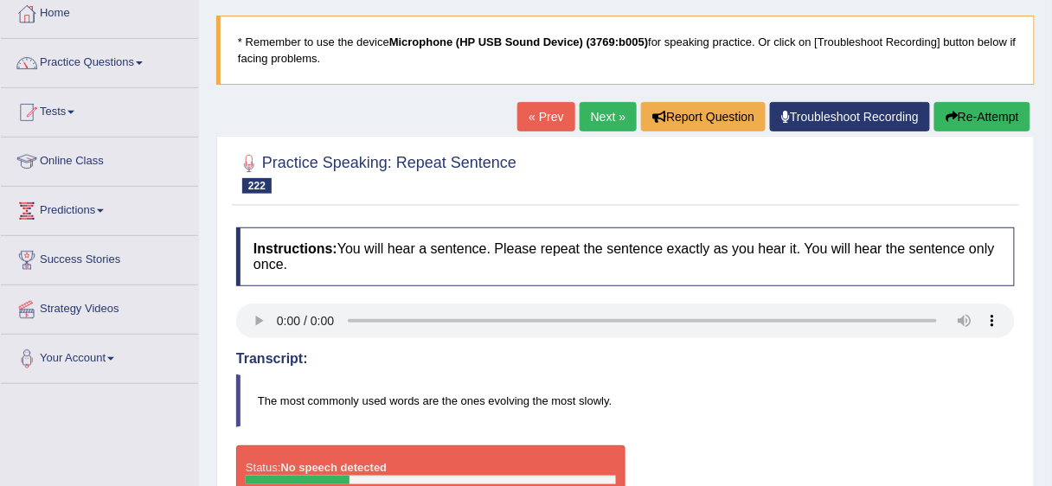
scroll to position [0, 0]
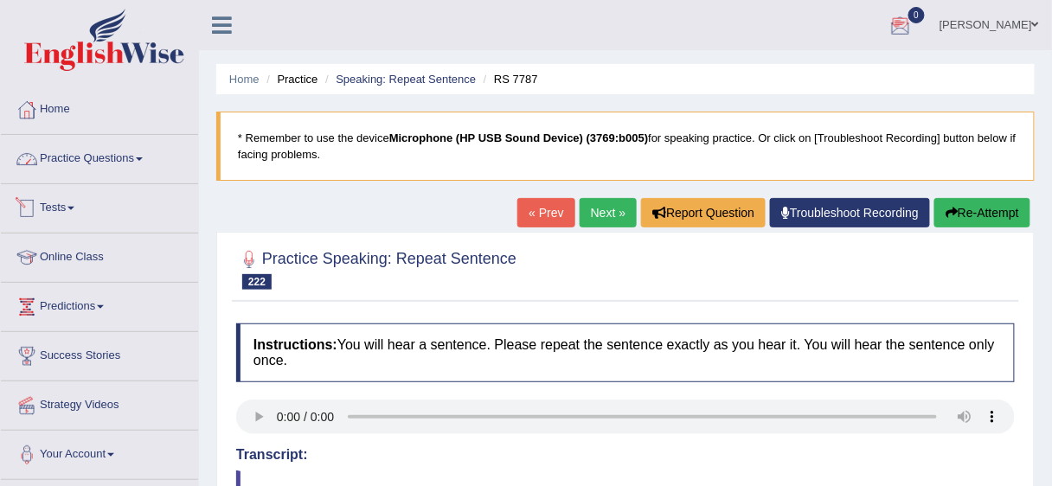
click at [80, 154] on link "Practice Questions" at bounding box center [99, 156] width 197 height 43
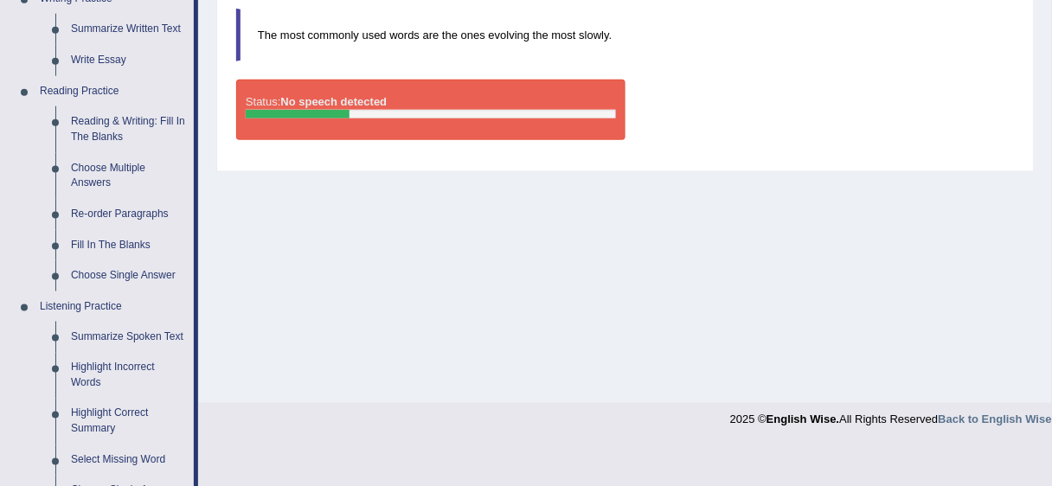
scroll to position [471, 0]
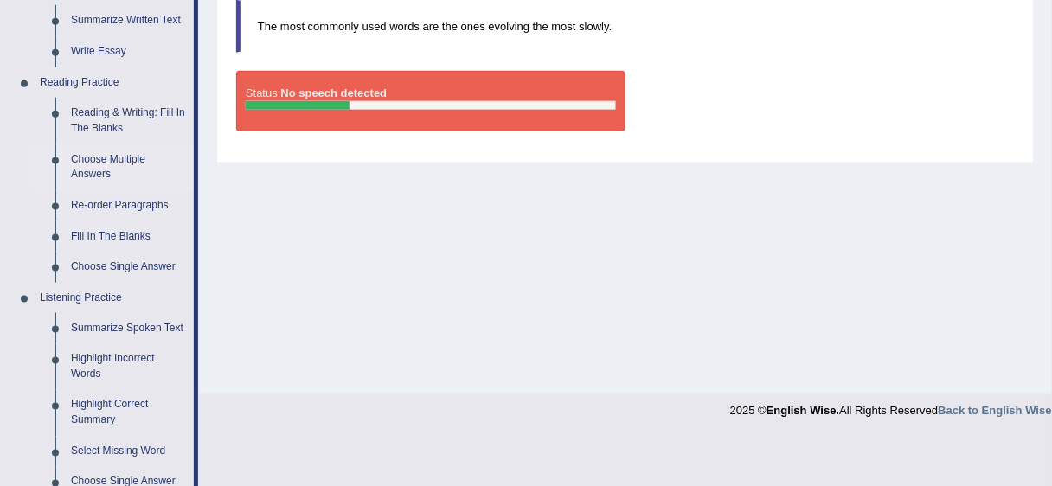
click at [104, 165] on link "Choose Multiple Answers" at bounding box center [128, 167] width 131 height 46
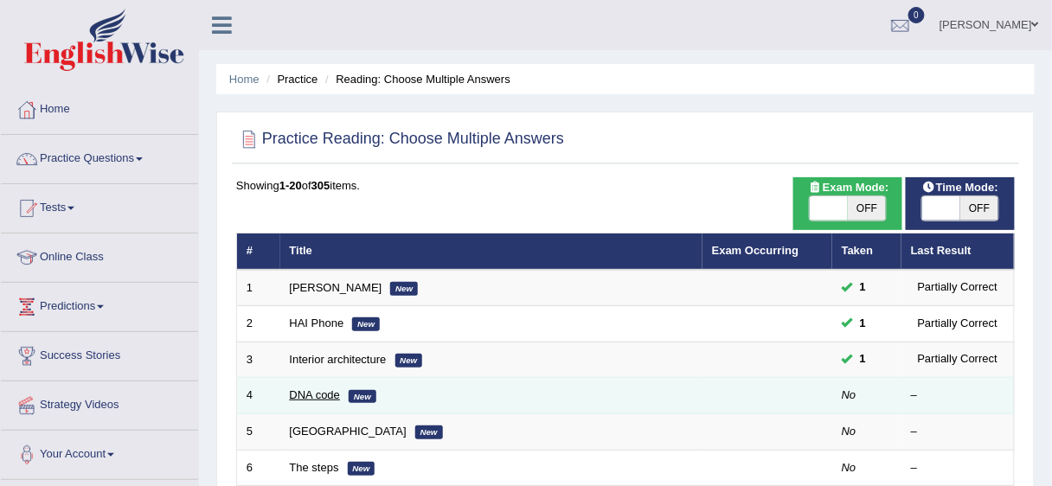
click at [316, 390] on link "DNA code" at bounding box center [315, 394] width 51 height 13
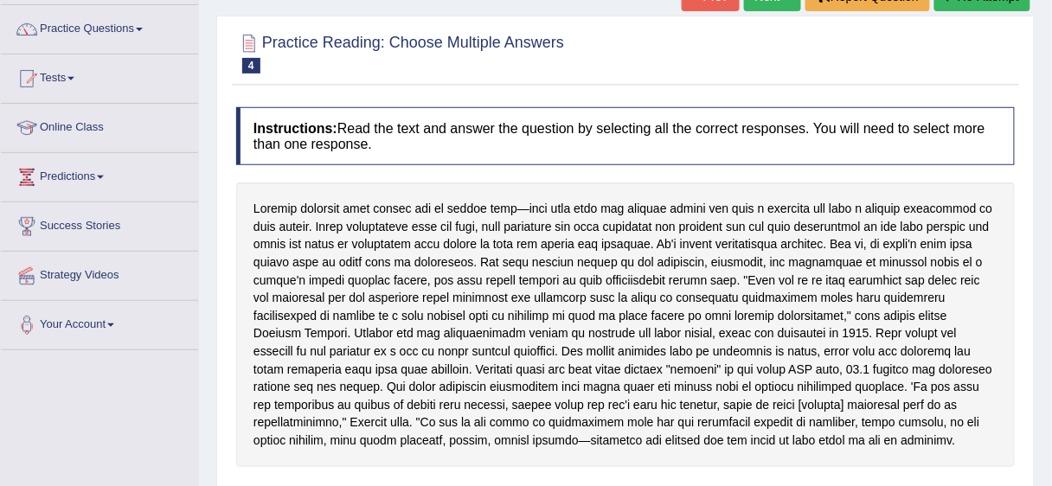
scroll to position [36, 0]
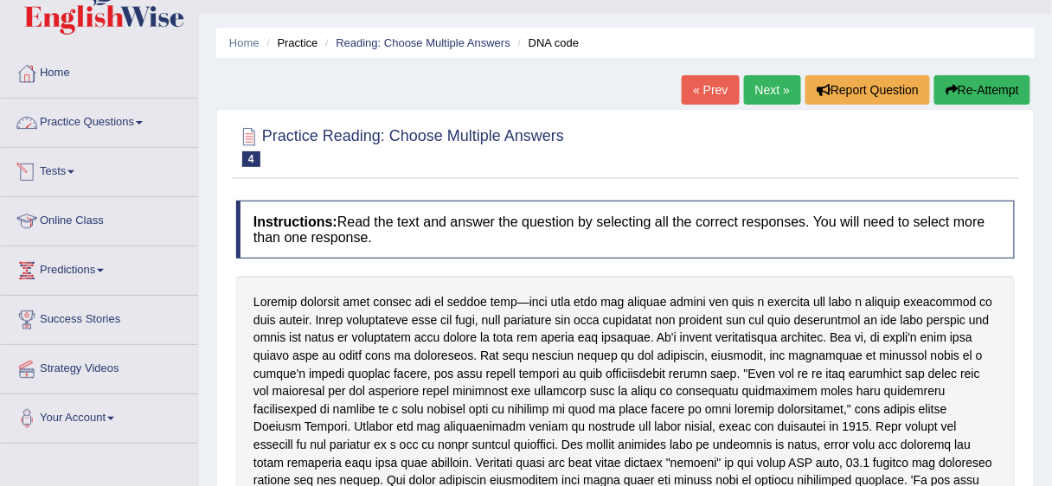
click at [78, 119] on link "Practice Questions" at bounding box center [99, 120] width 197 height 43
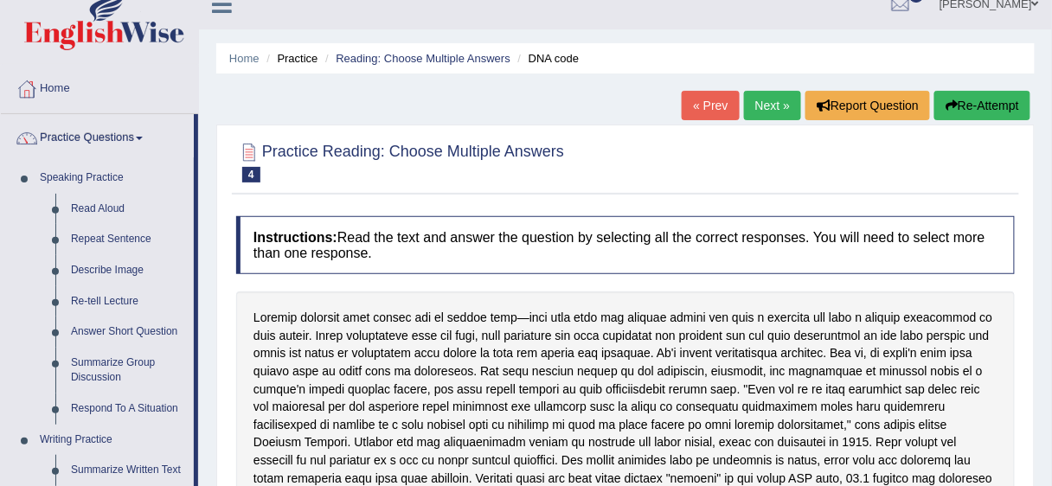
scroll to position [0, 0]
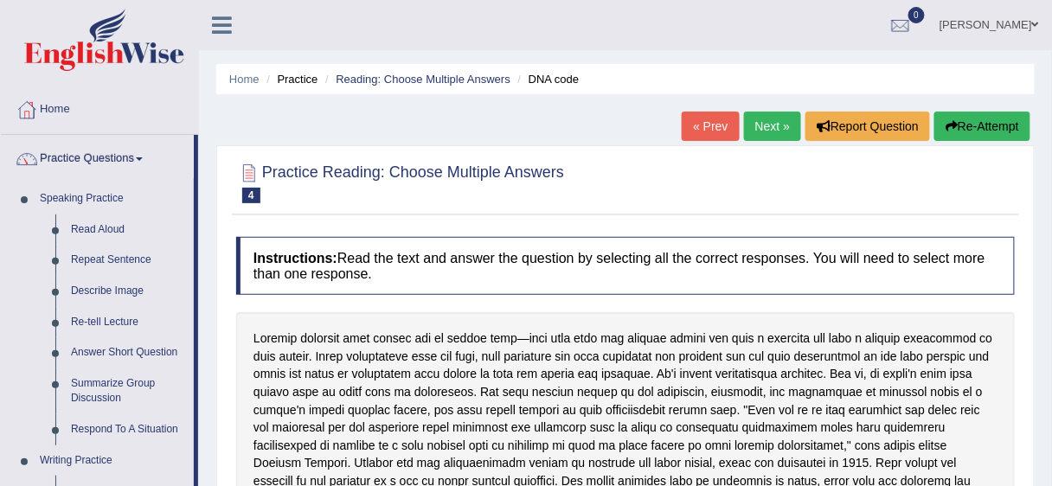
click at [52, 101] on link "Home" at bounding box center [99, 107] width 197 height 43
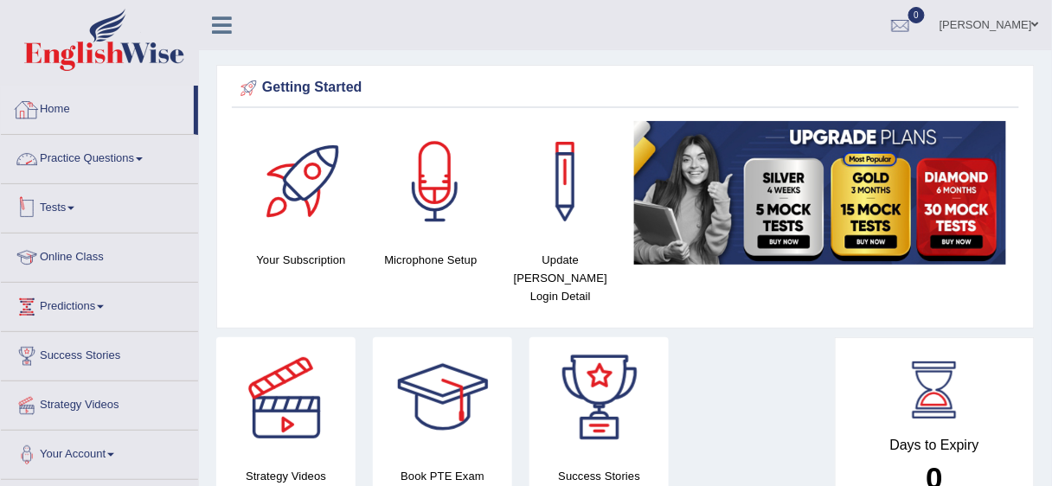
click at [93, 156] on link "Practice Questions" at bounding box center [99, 156] width 197 height 43
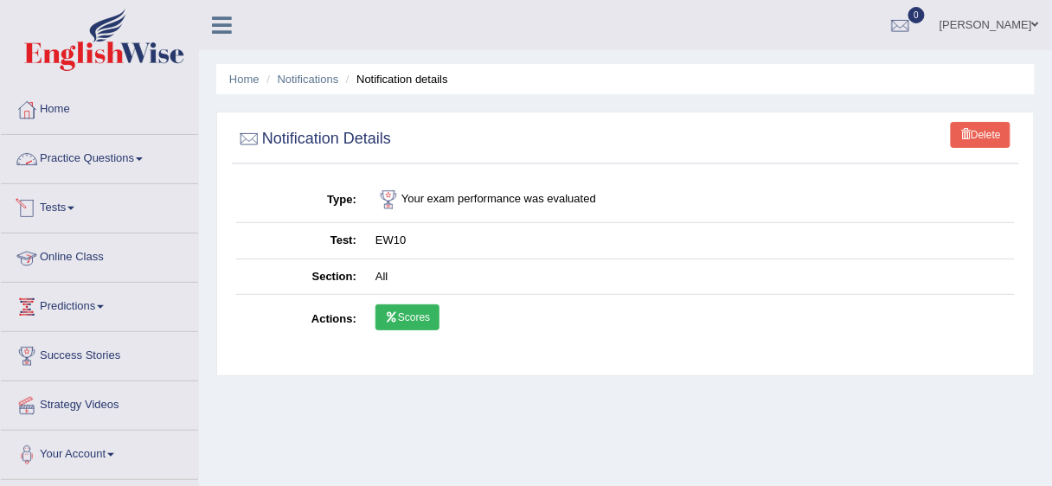
click at [86, 153] on link "Practice Questions" at bounding box center [99, 156] width 197 height 43
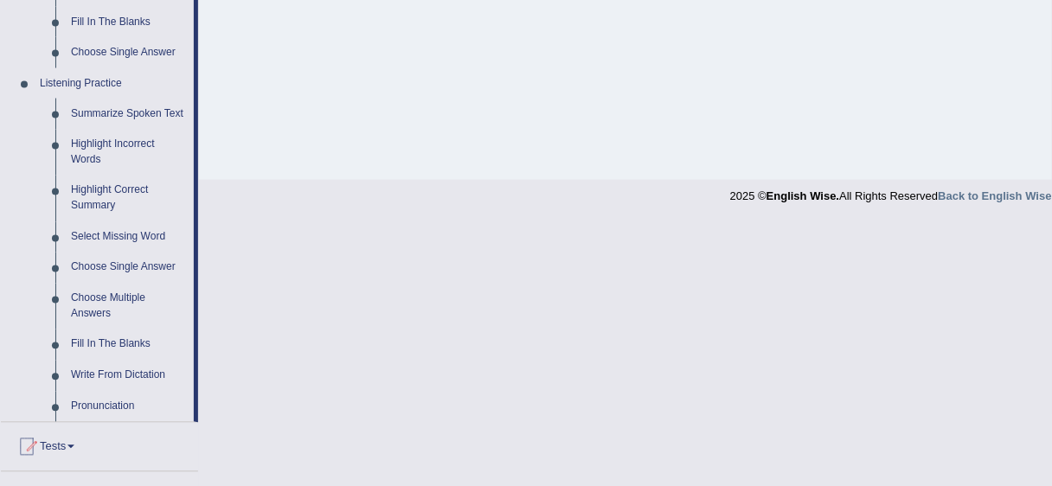
scroll to position [673, 0]
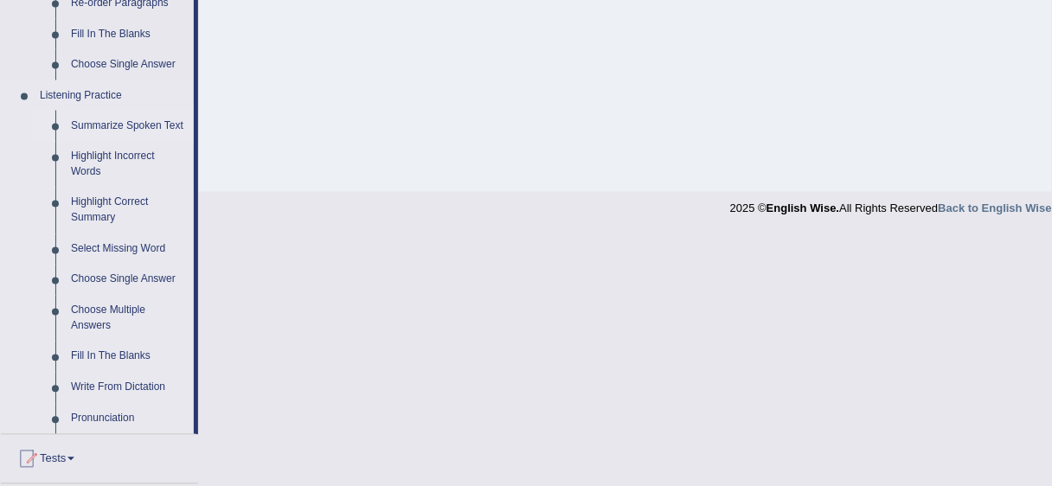
click at [131, 130] on link "Summarize Spoken Text" at bounding box center [128, 126] width 131 height 31
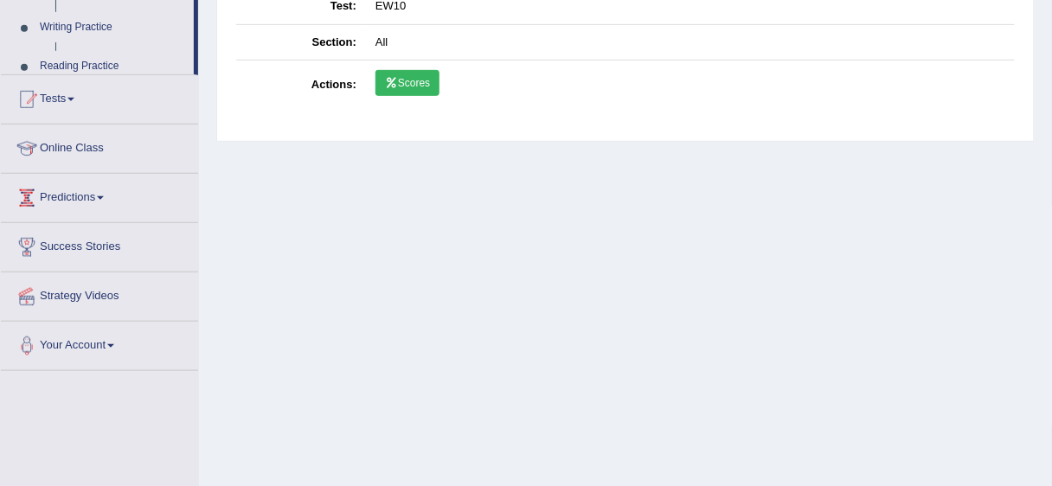
scroll to position [344, 0]
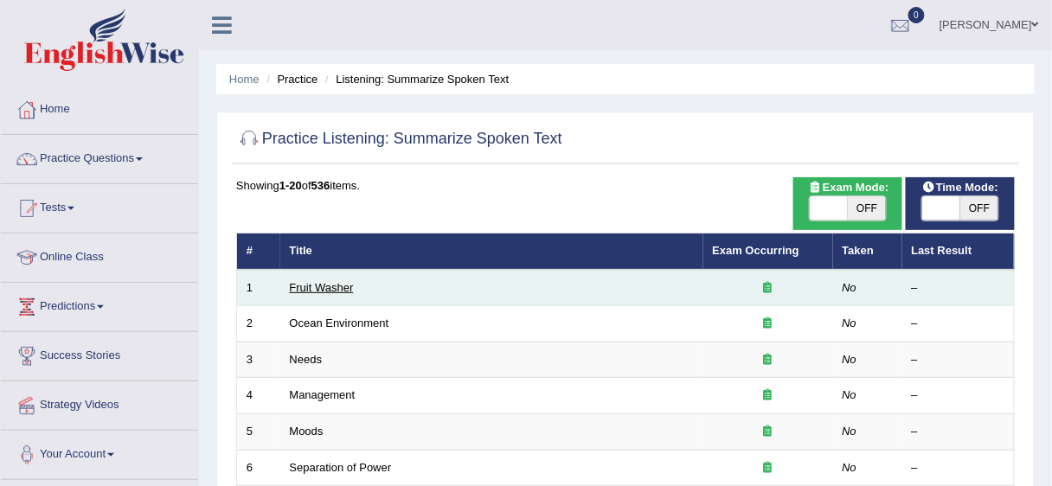
click at [336, 285] on link "Fruit Washer" at bounding box center [322, 287] width 64 height 13
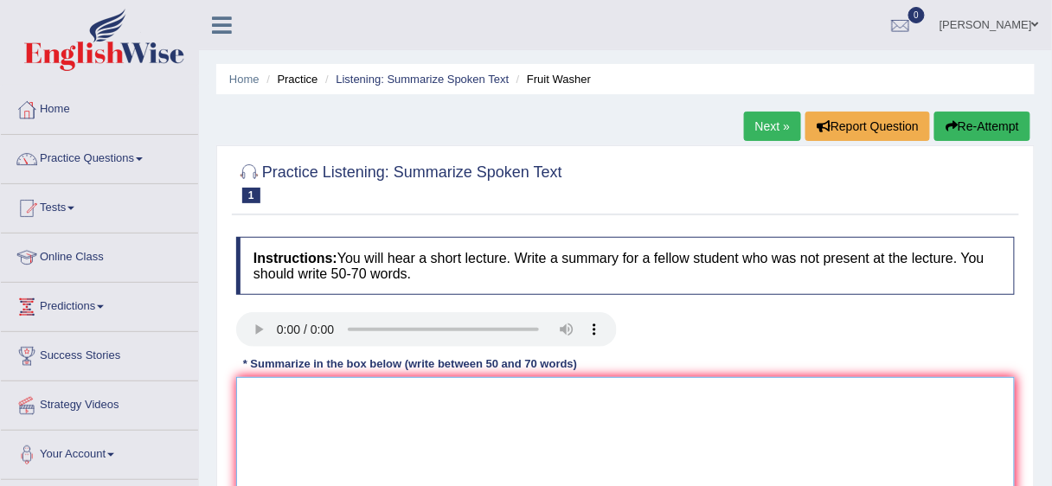
click at [525, 391] on textarea at bounding box center [625, 461] width 779 height 168
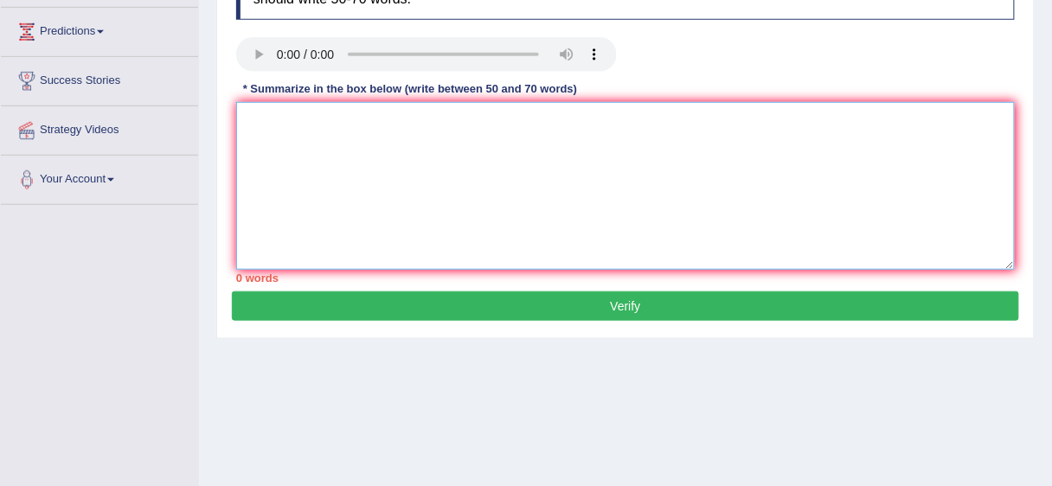
scroll to position [284, 0]
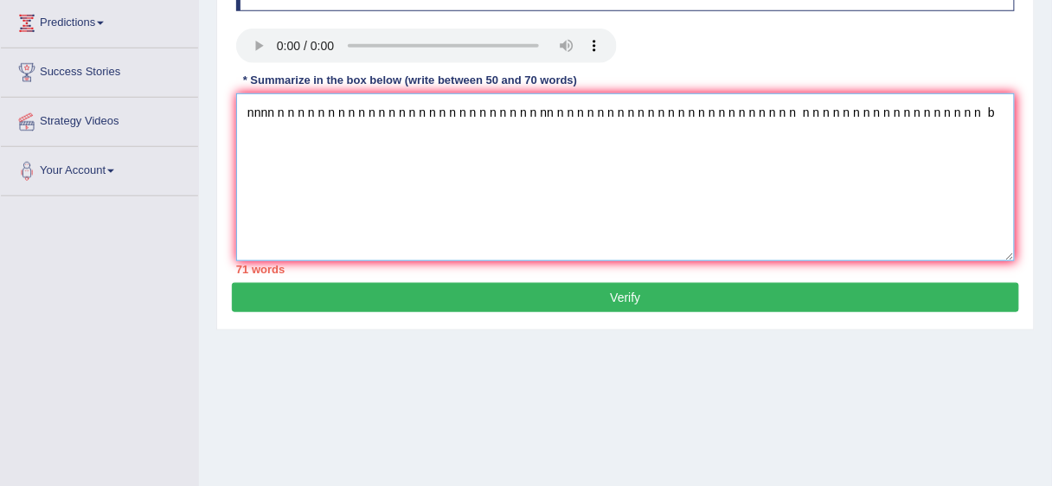
type textarea "nnnn n n n n n n n n n n n n n n n n n n n n n n n n n n nn n n n n n n n n n n…"
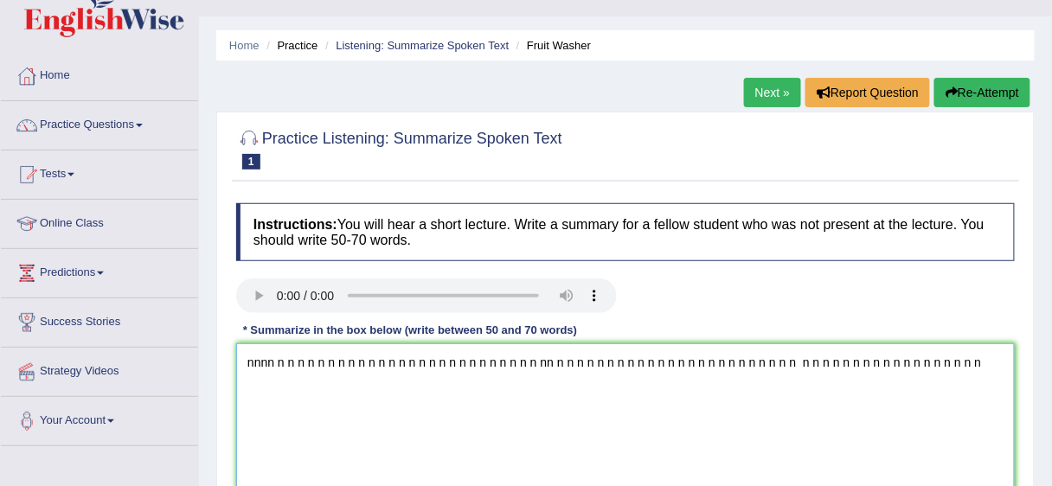
scroll to position [0, 0]
